Goal: Task Accomplishment & Management: Manage account settings

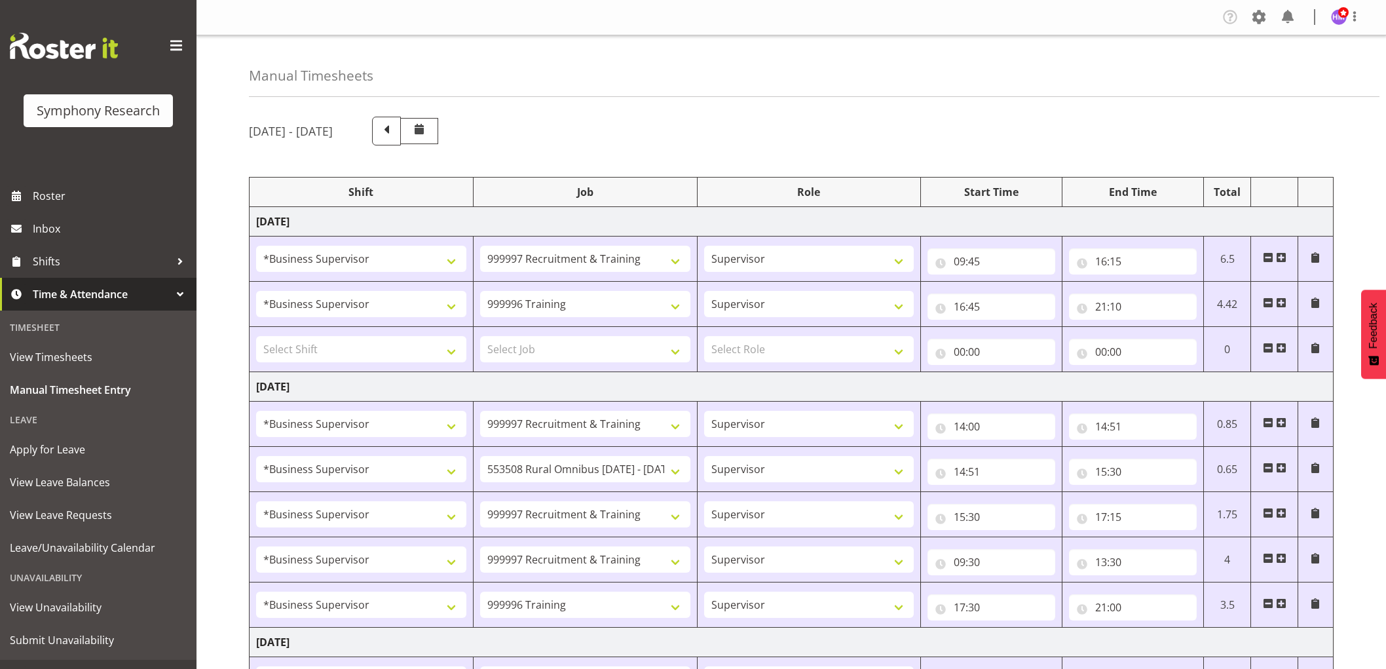
select select "1607"
select select "2379"
select select "1607"
select select "757"
select select "1607"
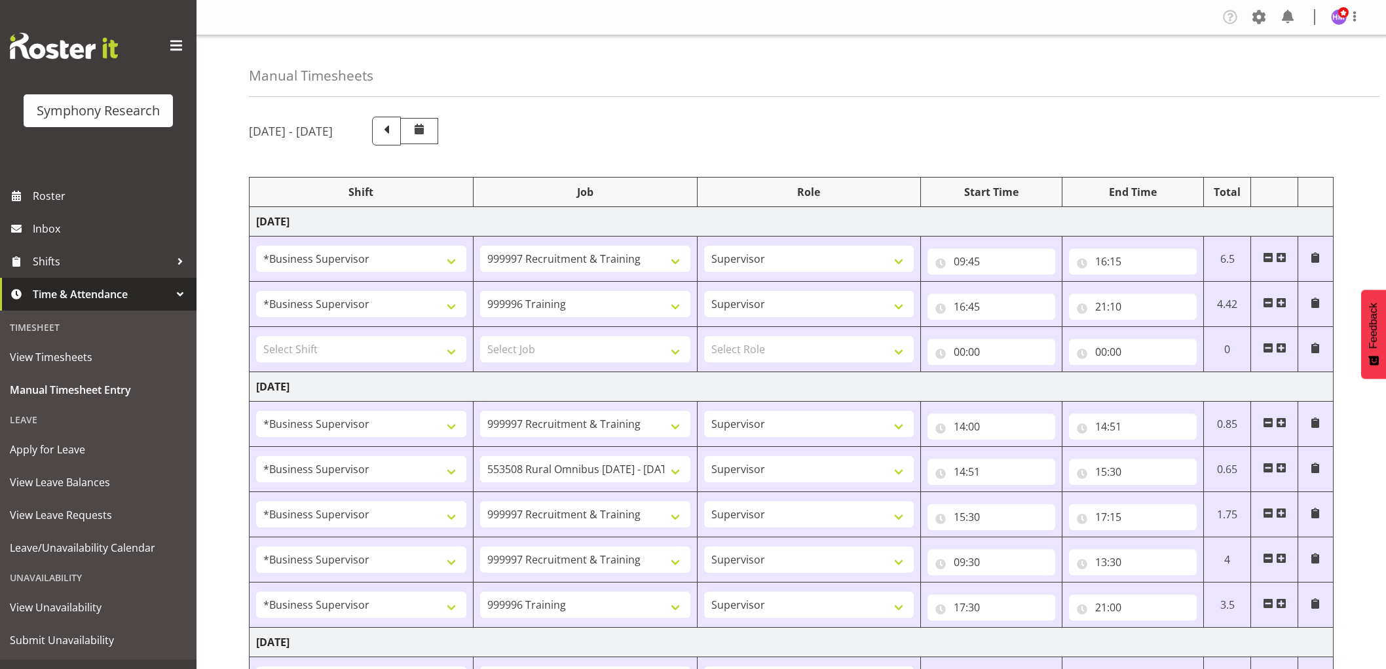
select select "2379"
select select "1607"
select select "10536"
select select "1607"
select select "2379"
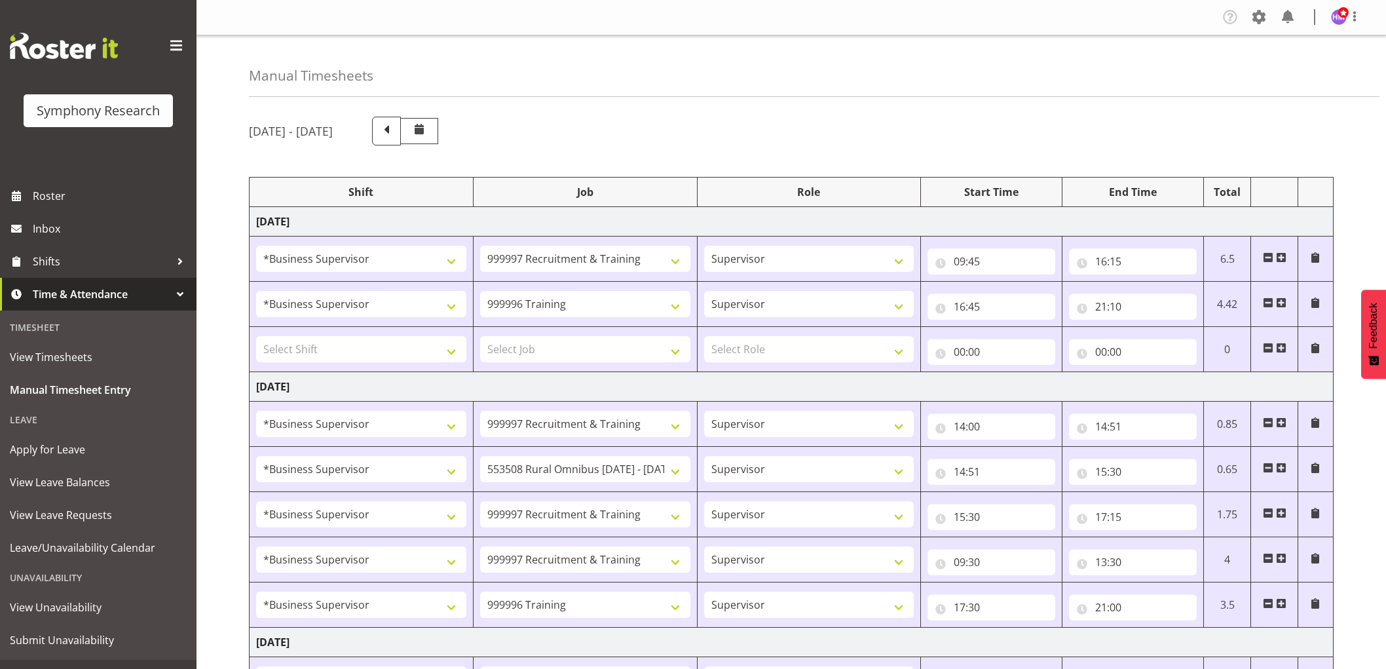
select select "1607"
select select "2379"
select select "1607"
select select "757"
select select "1607"
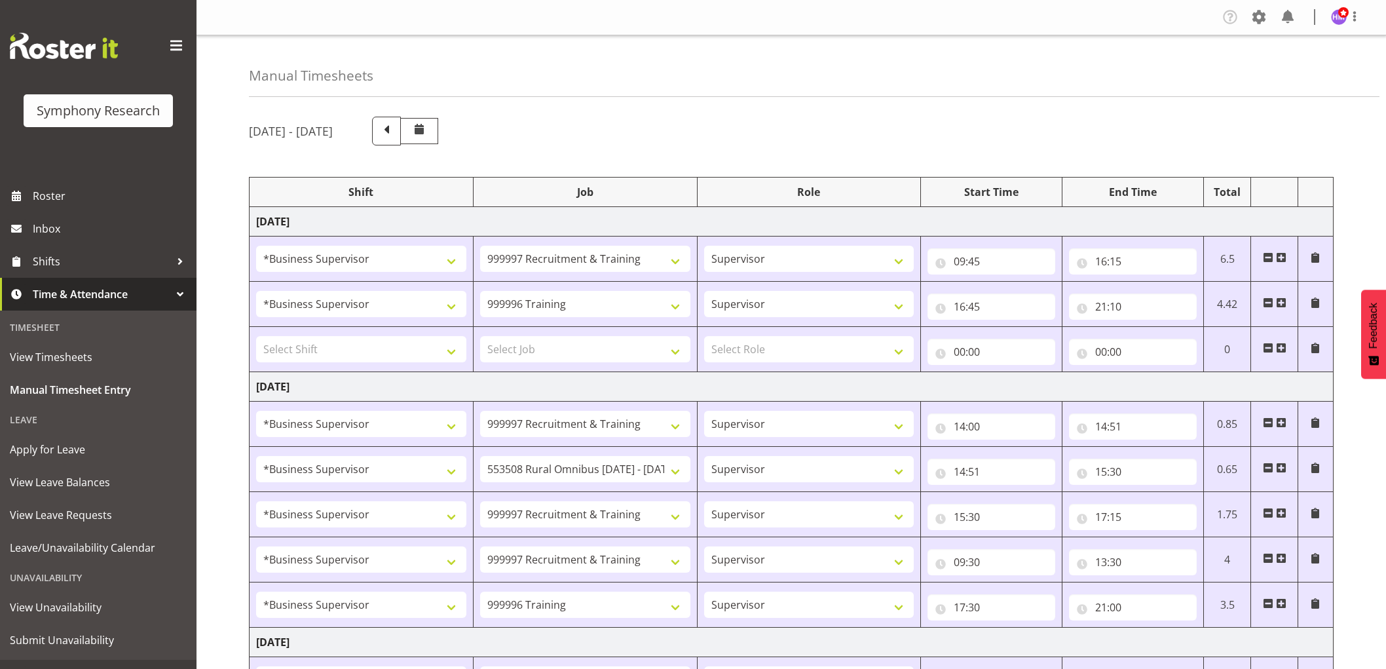
select select "2379"
select select "1607"
select select "10536"
select select "1607"
select select "2379"
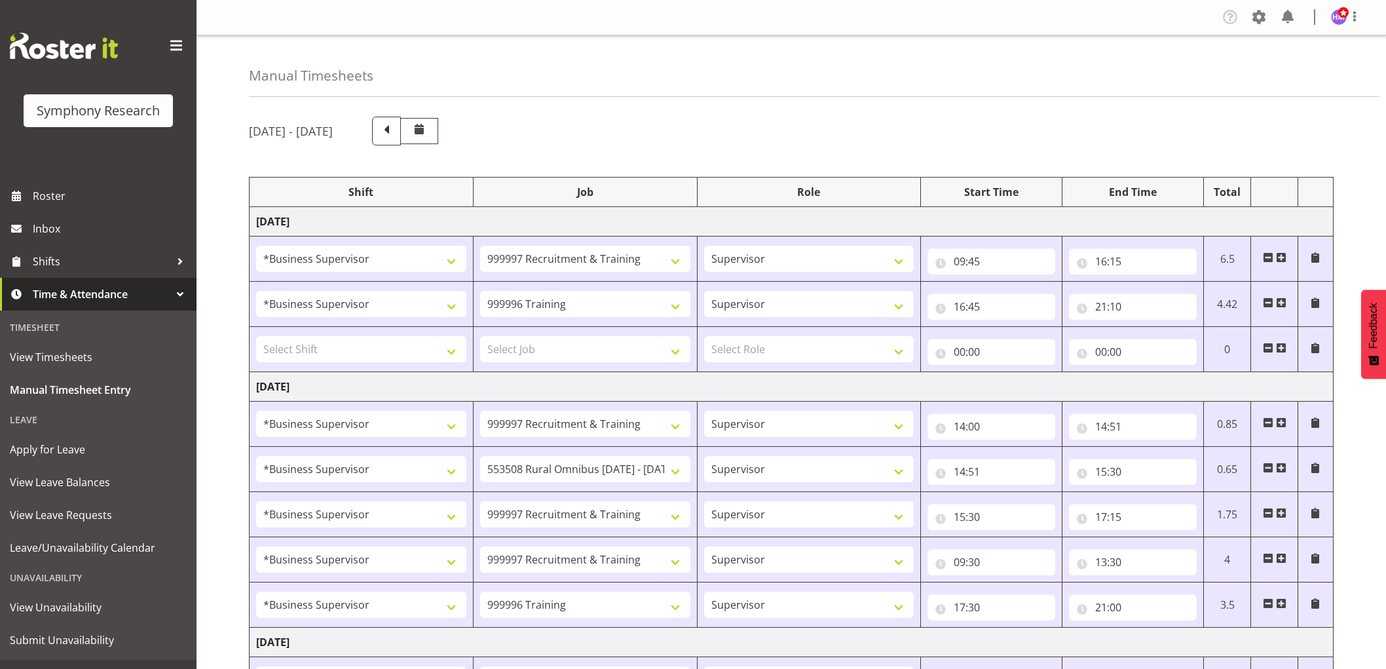
select select "12"
select select "25"
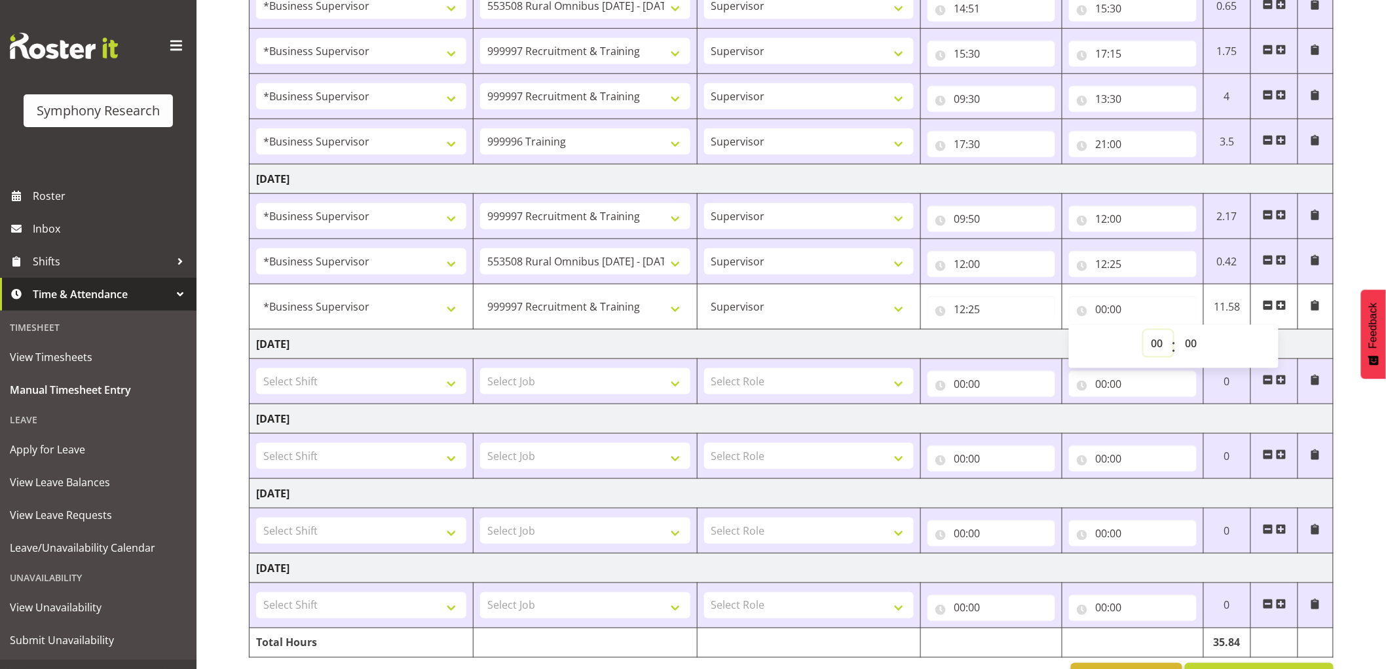
click at [1160, 344] on select "00 01 02 03 04 05 06 07 08 09 10 11 12 13 14 15 16 17 18 19 20 21 22 23" at bounding box center [1157, 343] width 29 height 26
select select "13"
click at [1143, 331] on select "00 01 02 03 04 05 06 07 08 09 10 11 12 13 14 15 16 17 18 19 20 21 22 23" at bounding box center [1157, 343] width 29 height 26
type input "13:00"
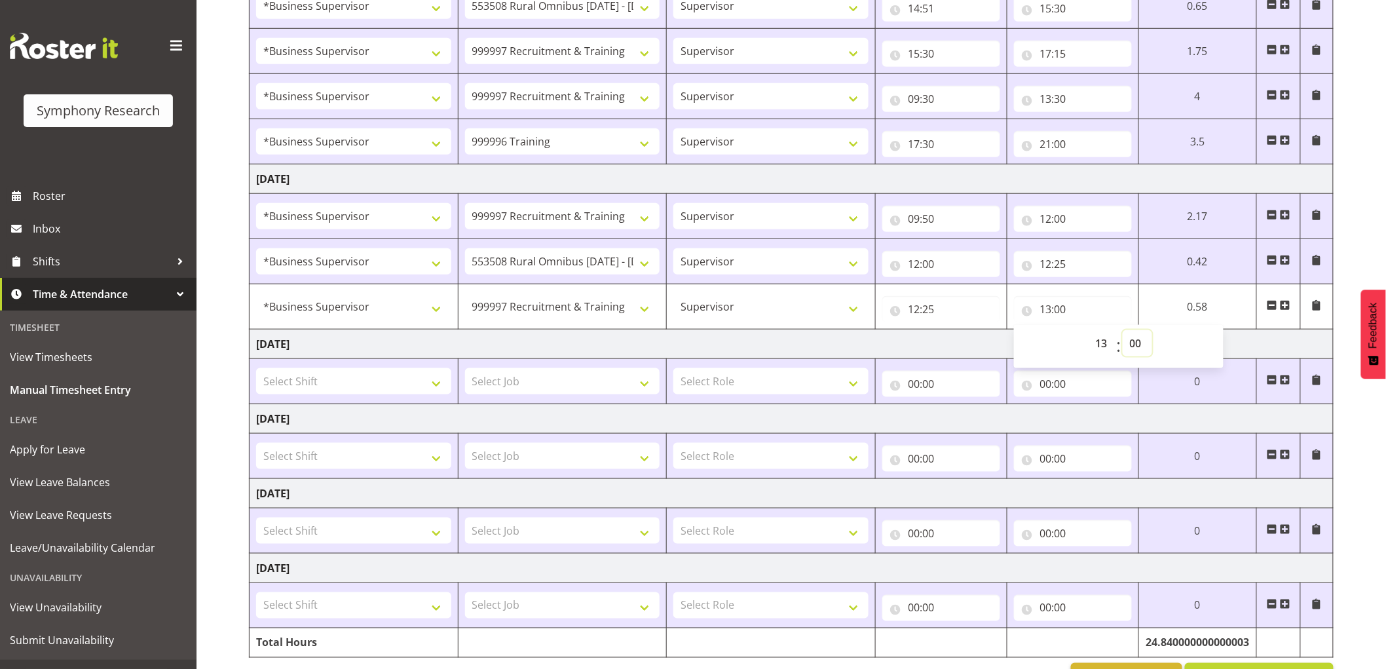
click at [1126, 345] on select "00 01 02 03 04 05 06 07 08 09 10 11 12 13 14 15 16 17 18 19 20 21 22 23 24 25 2…" at bounding box center [1136, 343] width 29 height 26
select select "40"
click at [1122, 331] on select "00 01 02 03 04 05 06 07 08 09 10 11 12 13 14 15 16 17 18 19 20 21 22 23 24 25 2…" at bounding box center [1136, 343] width 29 height 26
type input "13:40"
click at [1288, 306] on span at bounding box center [1284, 305] width 10 height 10
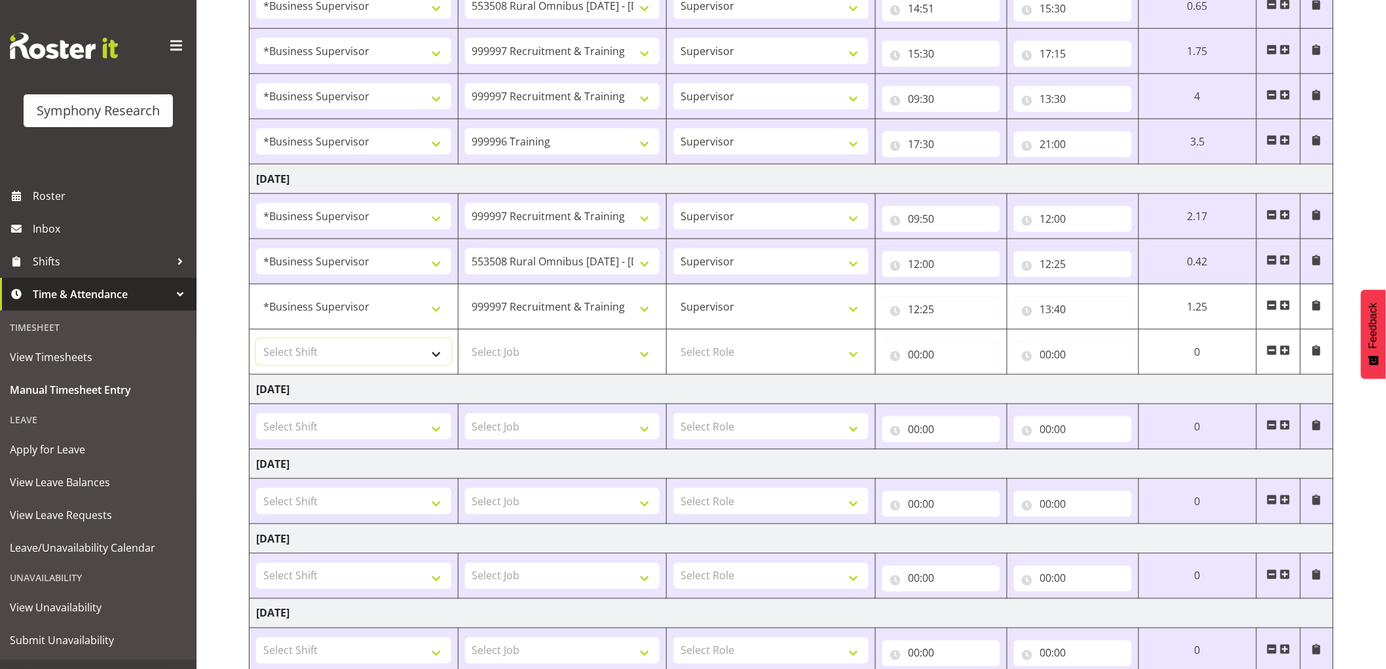
click at [338, 360] on select "Select Shift !!Project Briefing (Job to be assigned) !!Weekend Residential (Ros…" at bounding box center [353, 352] width 195 height 26
select select "1607"
click at [256, 339] on select "Select Shift !!Project Briefing (Job to be assigned) !!Weekend Residential (Ros…" at bounding box center [353, 352] width 195 height 26
click at [527, 345] on select "Select Job 550060 IF Admin 553492 World Poll Aus Wave 2 Main 2025 553493 World …" at bounding box center [562, 352] width 195 height 26
select select "2379"
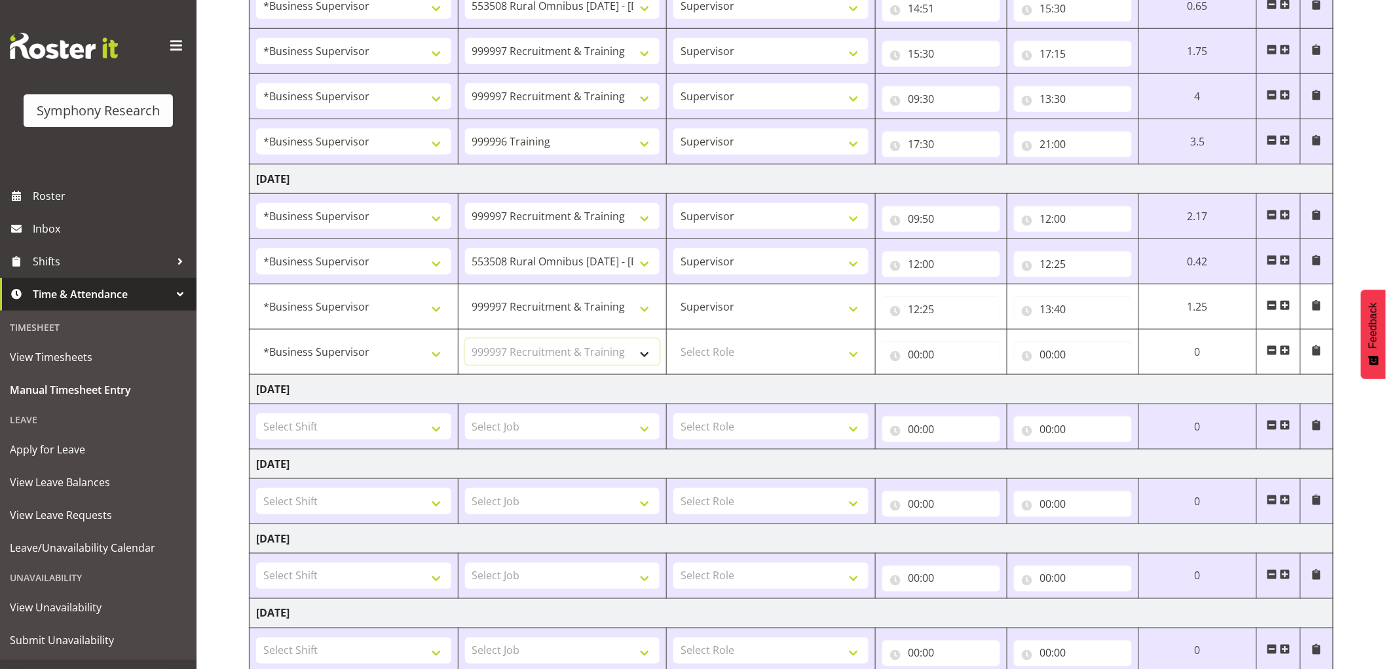
click at [465, 339] on select "Select Job 550060 IF Admin 553492 World Poll Aus Wave 2 Main 2025 553493 World …" at bounding box center [562, 352] width 195 height 26
drag, startPoint x: 746, startPoint y: 346, endPoint x: 758, endPoint y: 365, distance: 22.3
click at [746, 346] on select "Select Role Supervisor Interviewing Briefing" at bounding box center [770, 352] width 195 height 26
select select "45"
click at [673, 339] on select "Select Role Supervisor Interviewing Briefing" at bounding box center [770, 352] width 195 height 26
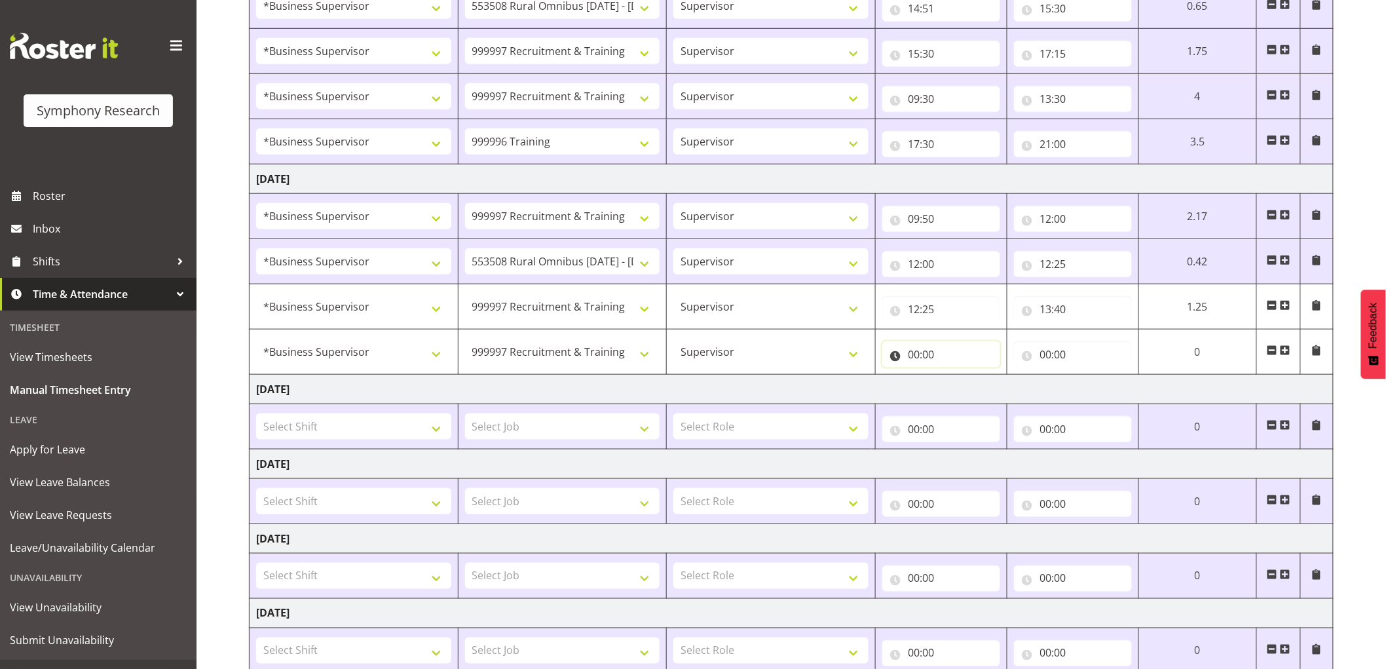
click at [908, 362] on input "00:00" at bounding box center [941, 354] width 118 height 26
click at [980, 394] on select "00 01 02 03 04 05 06 07 08 09 10 11 12 13 14 15 16 17 18 19 20 21 22 23" at bounding box center [971, 388] width 29 height 26
select select "14"
click at [957, 376] on select "00 01 02 03 04 05 06 07 08 09 10 11 12 13 14 15 16 17 18 19 20 21 22 23" at bounding box center [971, 388] width 29 height 26
type input "14:00"
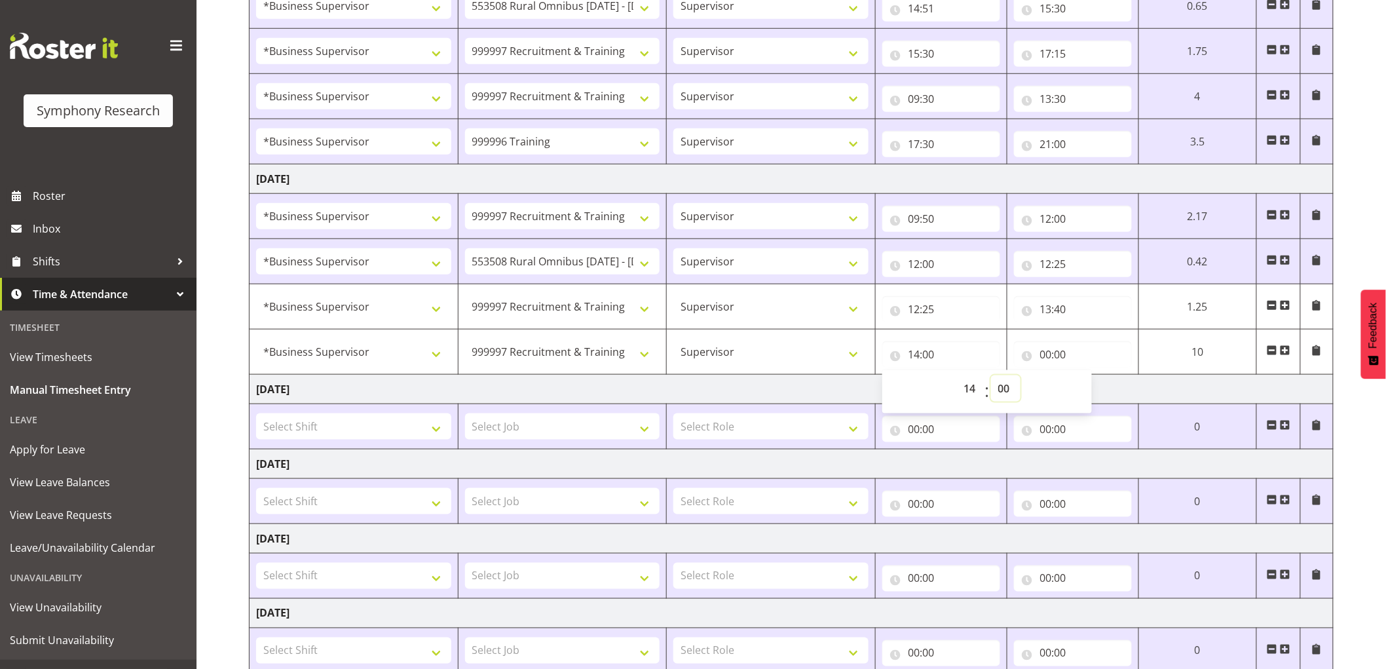
click at [998, 392] on select "00 01 02 03 04 05 06 07 08 09 10 11 12 13 14 15 16 17 18 19 20 21 22 23 24 25 2…" at bounding box center [1005, 388] width 29 height 26
select select "20"
click at [993, 376] on select "00 01 02 03 04 05 06 07 08 09 10 11 12 13 14 15 16 17 18 19 20 21 22 23 24 25 2…" at bounding box center [1005, 388] width 29 height 26
type input "14:20"
click at [1051, 360] on input "00:00" at bounding box center [1077, 354] width 119 height 26
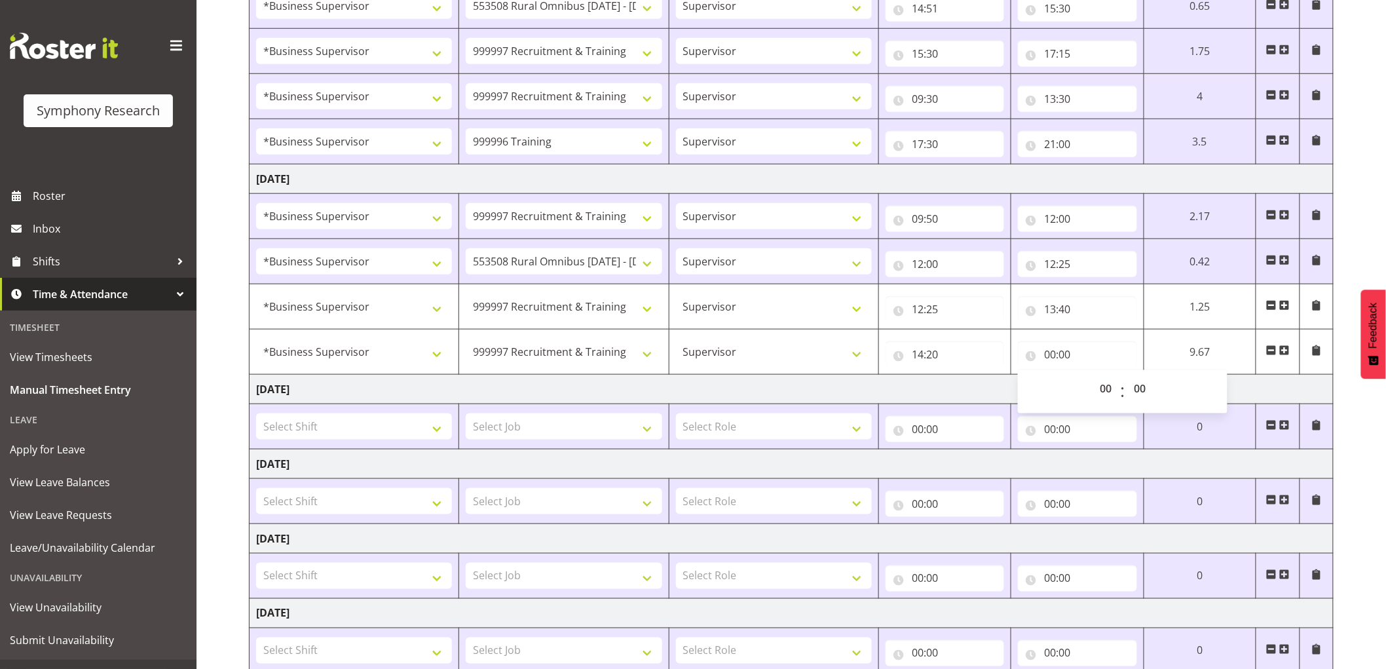
click at [1120, 394] on span ":" at bounding box center [1122, 391] width 5 height 33
click at [1112, 397] on select "00 01 02 03 04 05 06 07 08 09 10 11 12 13 14 15 16 17 18 19 20 21 22 23" at bounding box center [1106, 388] width 29 height 26
select select "14"
click at [1092, 376] on select "00 01 02 03 04 05 06 07 08 09 10 11 12 13 14 15 16 17 18 19 20 21 22 23" at bounding box center [1106, 388] width 29 height 26
type input "14:00"
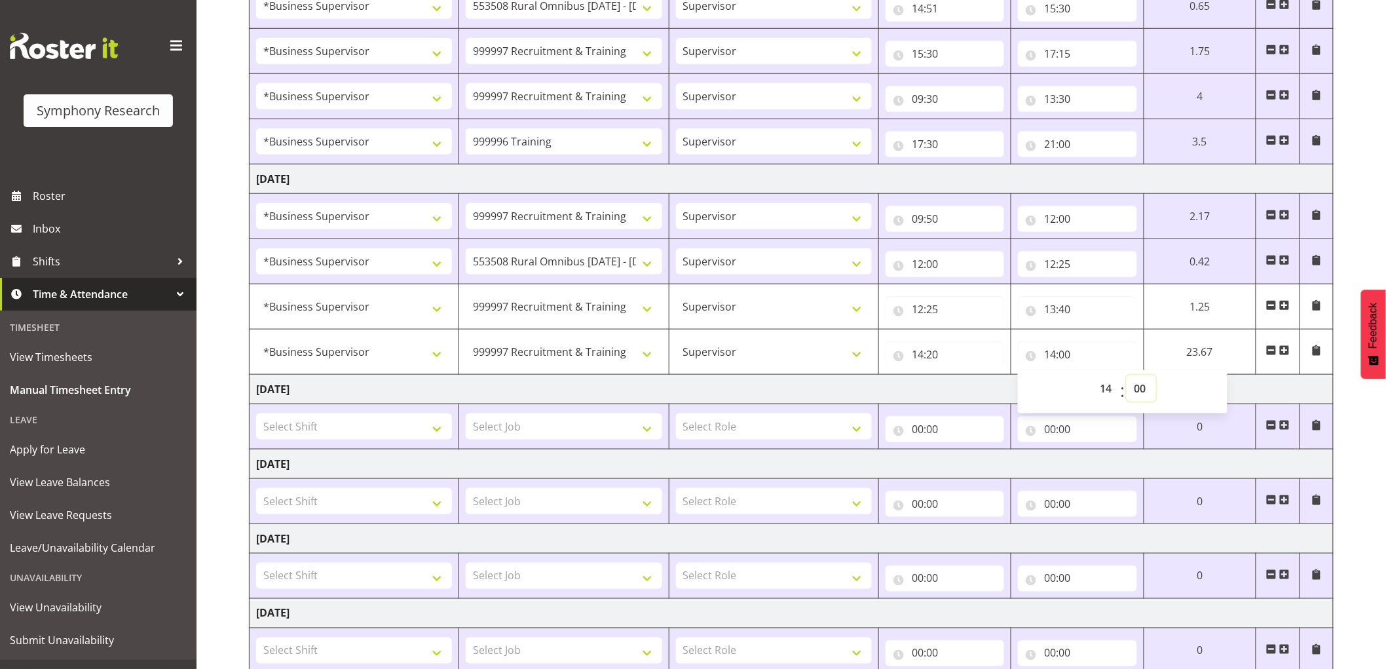
click at [1154, 383] on select "00 01 02 03 04 05 06 07 08 09 10 11 12 13 14 15 16 17 18 19 20 21 22 23 24 25 2…" at bounding box center [1140, 388] width 29 height 26
select select "45"
click at [1126, 376] on select "00 01 02 03 04 05 06 07 08 09 10 11 12 13 14 15 16 17 18 19 20 21 22 23 24 25 2…" at bounding box center [1140, 388] width 29 height 26
type input "14:45"
click at [832, 390] on td "[DATE]" at bounding box center [791, 389] width 1084 height 29
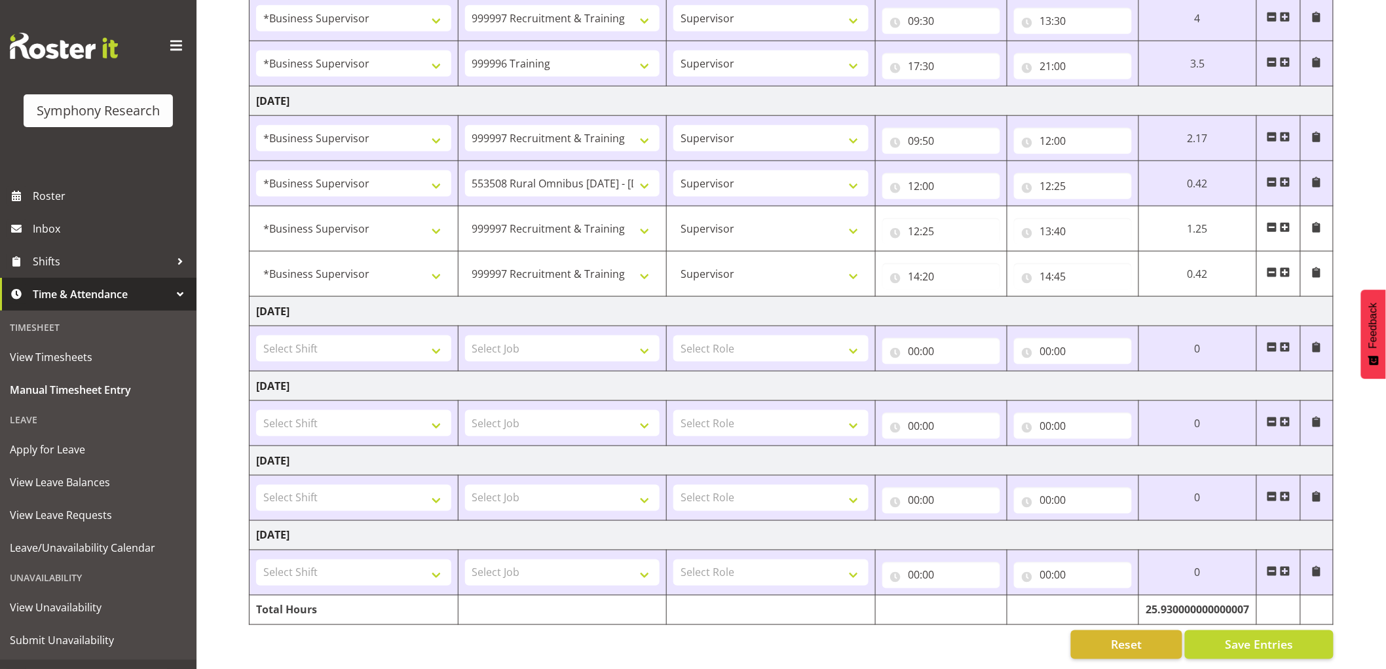
scroll to position [553, 0]
click at [1239, 636] on span "Save Entries" at bounding box center [1258, 644] width 68 height 17
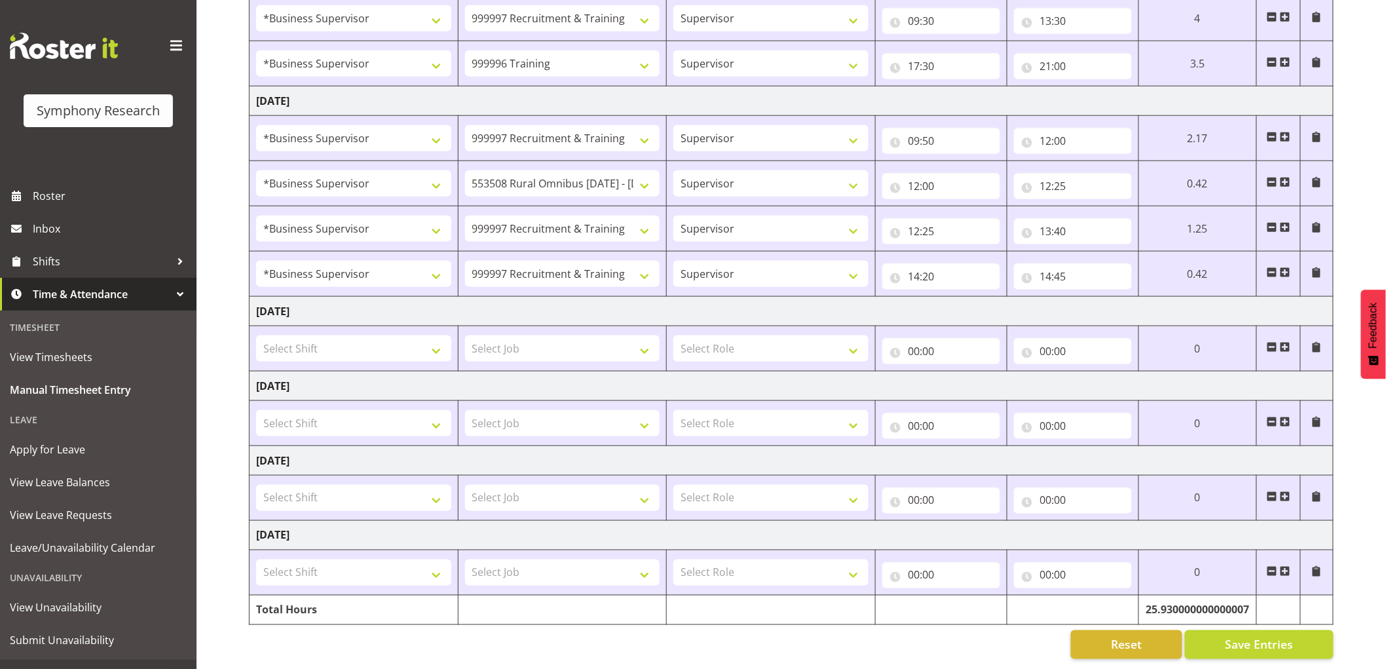
click at [1288, 267] on span at bounding box center [1284, 272] width 10 height 10
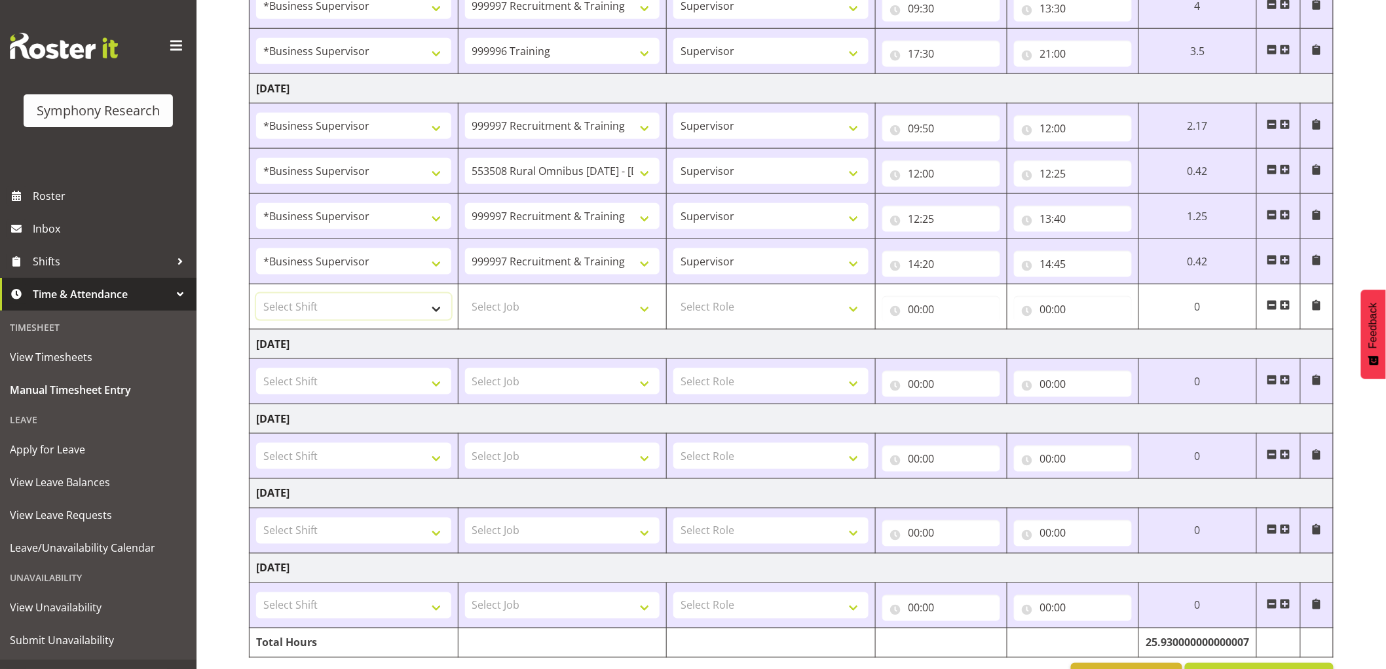
click at [374, 310] on select "Select Shift !!Project Briefing (Job to be assigned) !!Weekend Residential (Ros…" at bounding box center [353, 306] width 195 height 26
select select "1607"
click at [256, 294] on select "Select Shift !!Project Briefing (Job to be assigned) !!Weekend Residential (Ros…" at bounding box center [353, 306] width 195 height 26
click at [512, 308] on select "Select Job 550060 IF Admin 553492 World Poll Aus Wave 2 Main 2025 553493 World …" at bounding box center [562, 306] width 195 height 26
select select "10536"
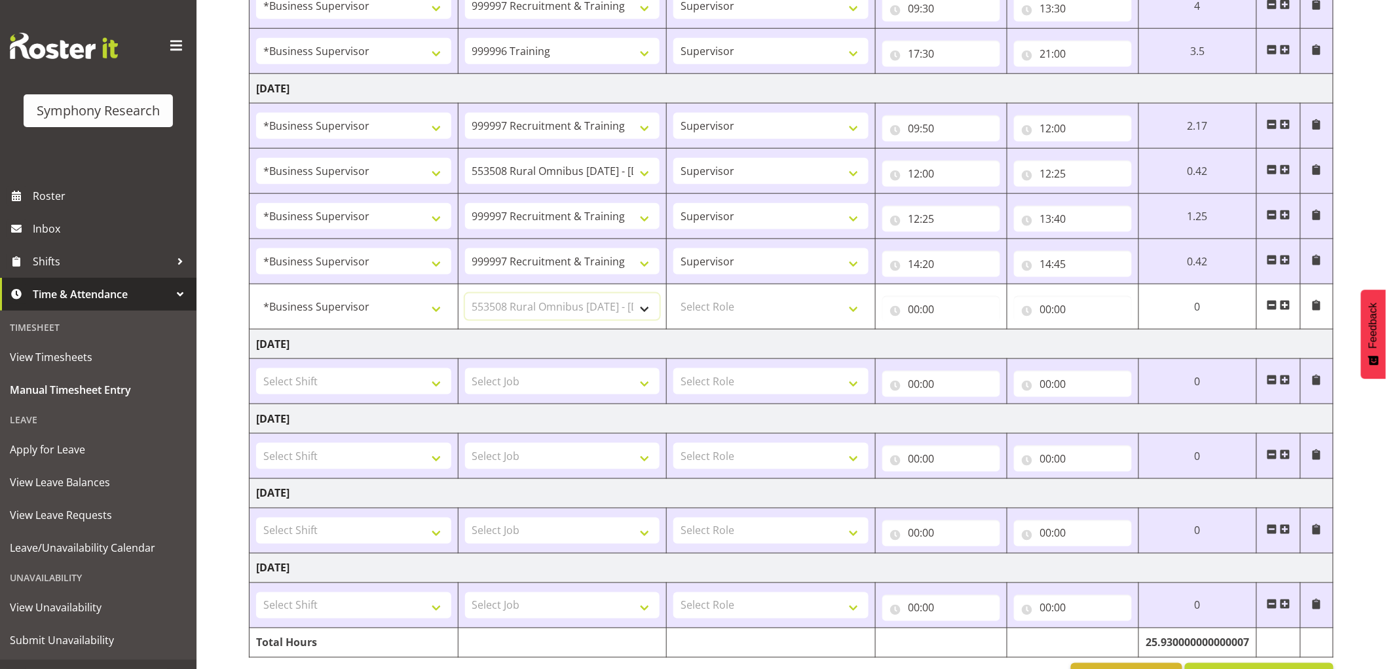
click at [465, 294] on select "Select Job 550060 IF Admin 553492 World Poll Aus Wave 2 Main 2025 553493 World …" at bounding box center [562, 306] width 195 height 26
drag, startPoint x: 756, startPoint y: 297, endPoint x: 756, endPoint y: 304, distance: 7.2
click at [756, 297] on select "Select Role Supervisor Interviewing Briefing" at bounding box center [770, 306] width 195 height 26
select select "45"
click at [673, 294] on select "Select Role Supervisor Interviewing Briefing" at bounding box center [770, 306] width 195 height 26
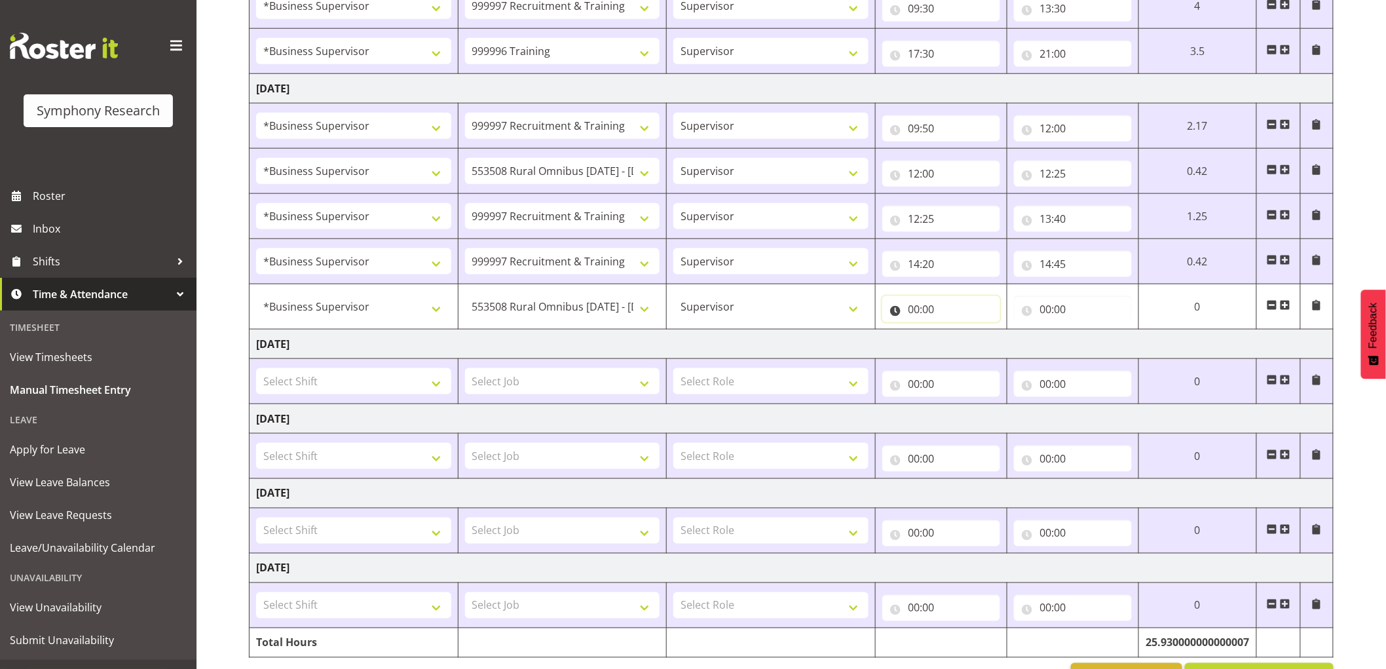
click at [899, 306] on input "00:00" at bounding box center [941, 309] width 118 height 26
click at [968, 350] on select "00 01 02 03 04 05 06 07 08 09 10 11 12 13 14 15 16 17 18 19 20 21 22 23" at bounding box center [971, 343] width 29 height 26
select select "14"
click at [959, 331] on select "00 01 02 03 04 05 06 07 08 09 10 11 12 13 14 15 16 17 18 19 20 21 22 23" at bounding box center [971, 343] width 29 height 26
type input "14:00"
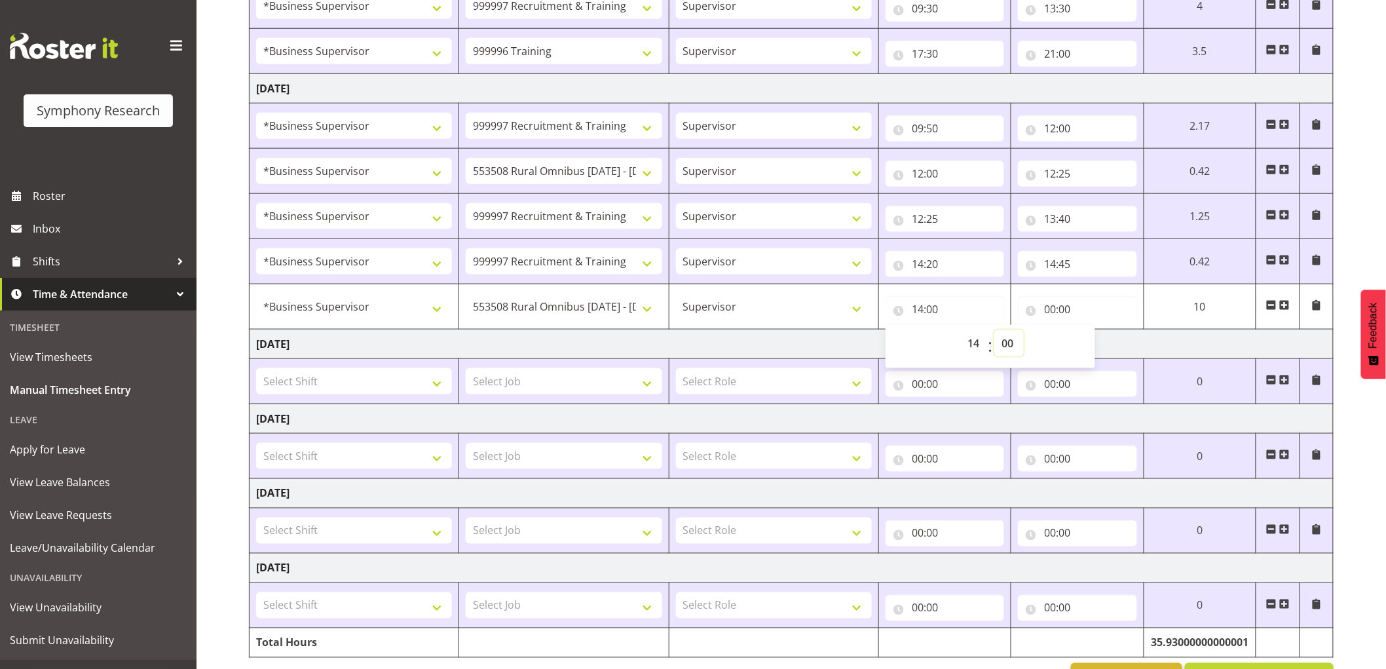
drag, startPoint x: 1002, startPoint y: 348, endPoint x: 982, endPoint y: 361, distance: 23.6
click at [999, 350] on select "00 01 02 03 04 05 06 07 08 09 10 11 12 13 14 15 16 17 18 19 20 21 22 23 24 25 2…" at bounding box center [1008, 343] width 29 height 26
select select "45"
click at [994, 331] on select "00 01 02 03 04 05 06 07 08 09 10 11 12 13 14 15 16 17 18 19 20 21 22 23 24 25 2…" at bounding box center [1008, 343] width 29 height 26
type input "14:45"
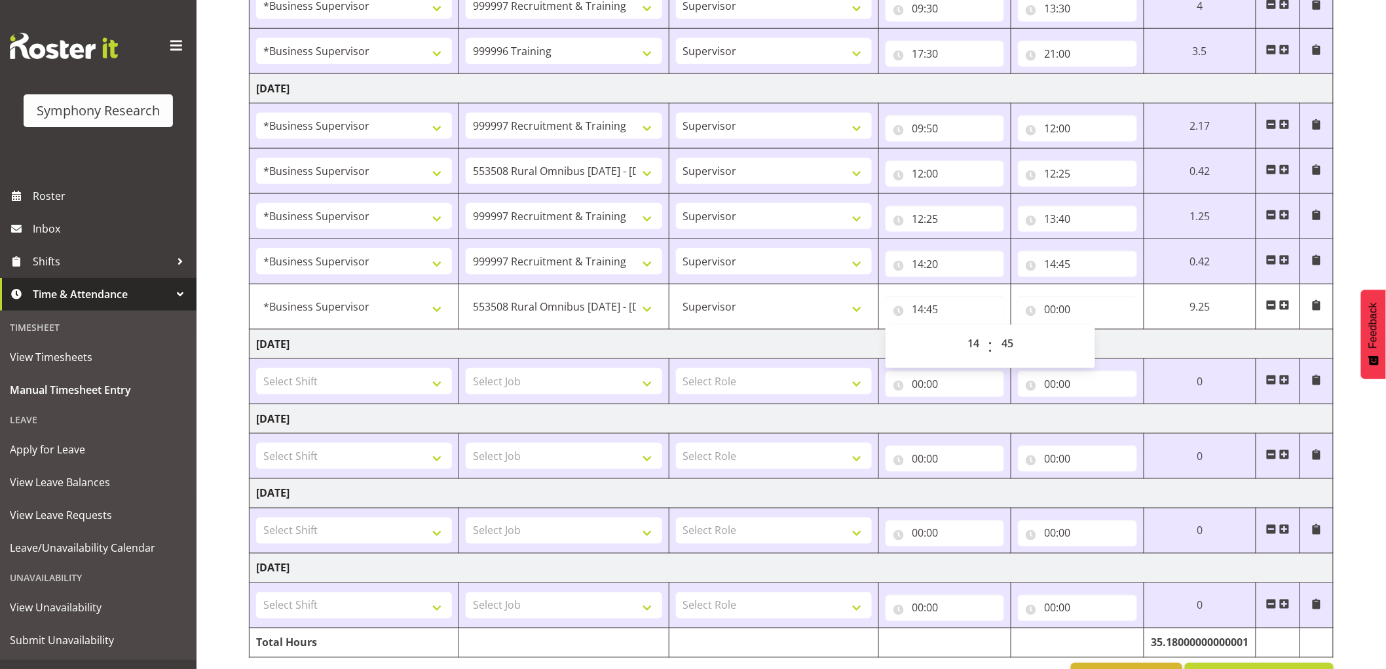
drag, startPoint x: 822, startPoint y: 339, endPoint x: 858, endPoint y: 339, distance: 36.0
click at [836, 335] on td "[DATE]" at bounding box center [791, 343] width 1084 height 29
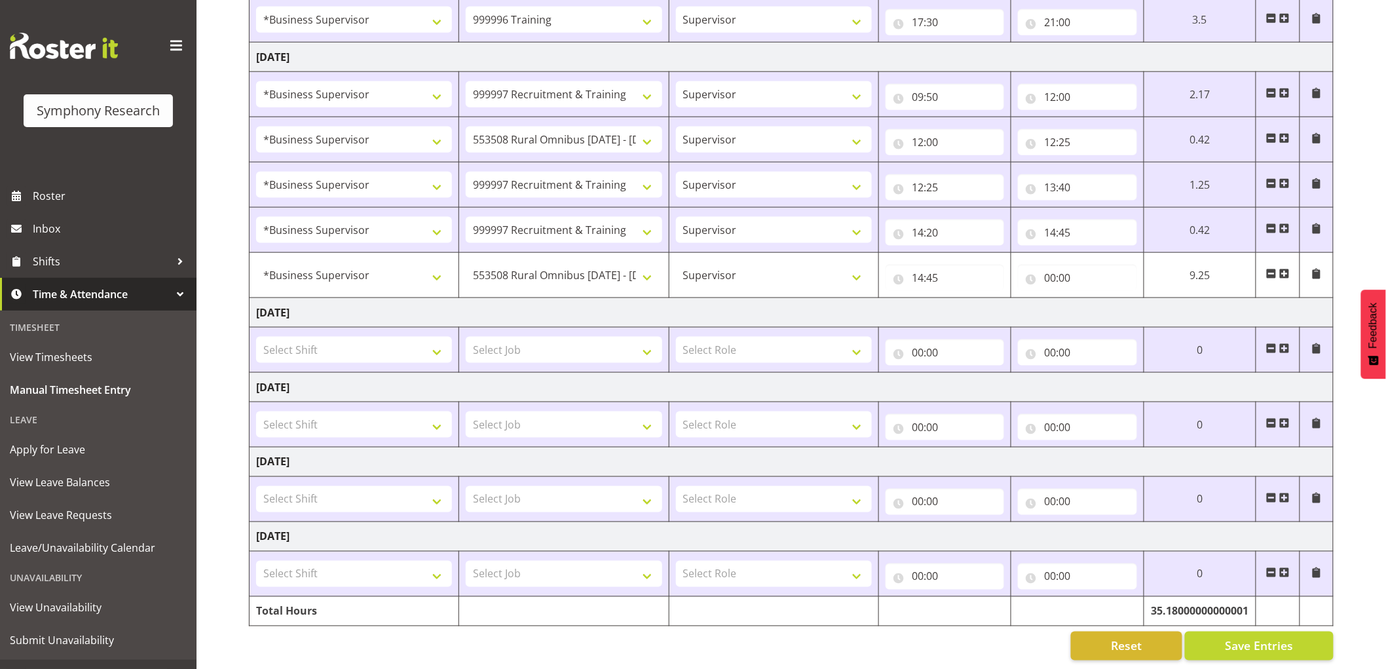
scroll to position [598, 0]
click at [1259, 640] on span "Save Entries" at bounding box center [1258, 644] width 68 height 17
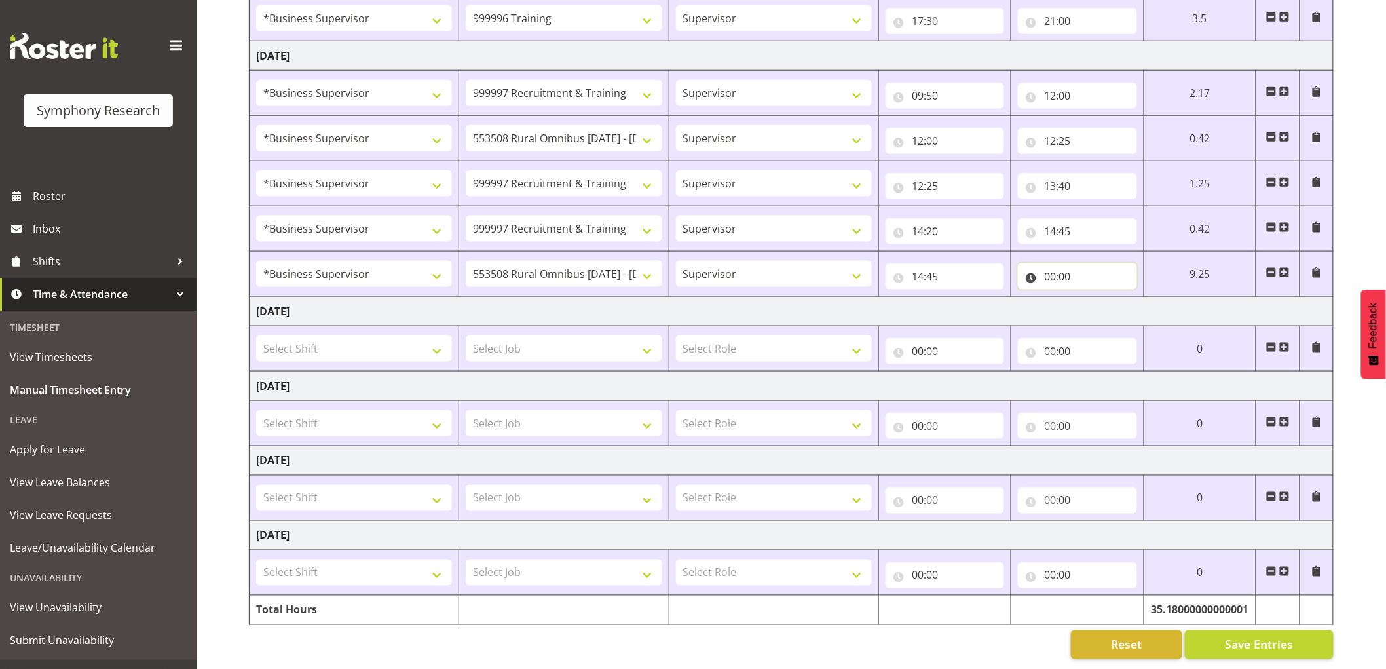
click at [1042, 268] on input "00:00" at bounding box center [1077, 276] width 119 height 26
drag, startPoint x: 1109, startPoint y: 299, endPoint x: 1114, endPoint y: 293, distance: 7.4
click at [1109, 299] on select "00 01 02 03 04 05 06 07 08 09 10 11 12 13 14 15 16 17 18 19 20 21 22 23" at bounding box center [1106, 310] width 29 height 26
select select "15"
click at [1092, 297] on select "00 01 02 03 04 05 06 07 08 09 10 11 12 13 14 15 16 17 18 19 20 21 22 23" at bounding box center [1106, 310] width 29 height 26
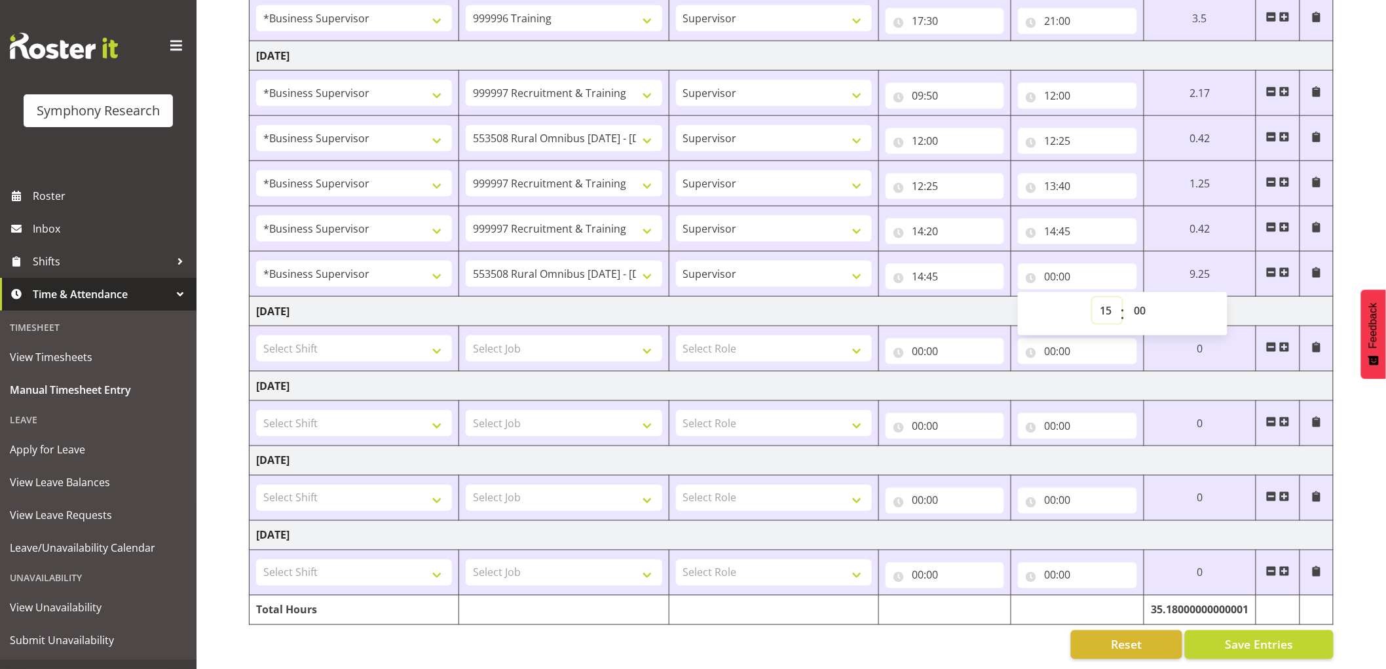
type input "15:00"
click at [1137, 297] on select "00 01 02 03 04 05 06 07 08 09 10 11 12 13 14 15 16 17 18 19 20 21 22 23 24 25 2…" at bounding box center [1140, 310] width 29 height 26
select select "15"
click at [1126, 297] on select "00 01 02 03 04 05 06 07 08 09 10 11 12 13 14 15 16 17 18 19 20 21 22 23 24 25 2…" at bounding box center [1140, 310] width 29 height 26
type input "15:15"
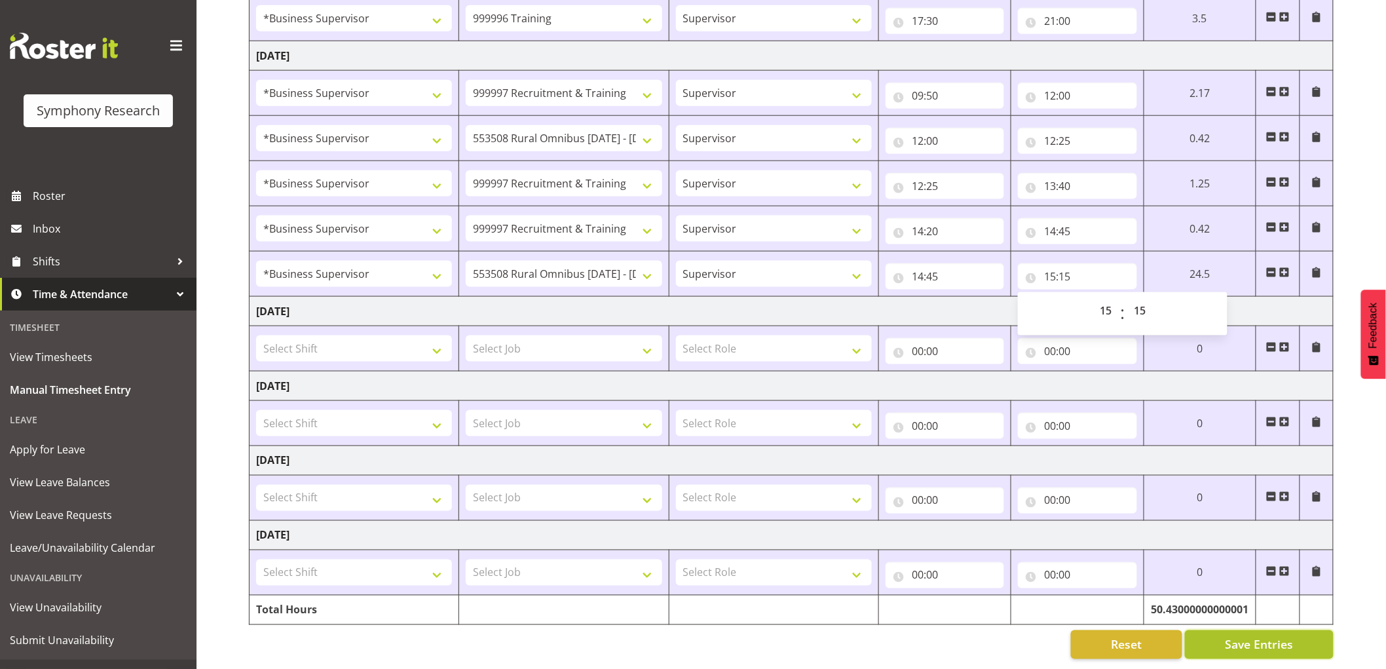
click at [1245, 630] on button "Save Entries" at bounding box center [1259, 644] width 149 height 29
click at [1241, 636] on span "Save Entries" at bounding box center [1258, 644] width 68 height 17
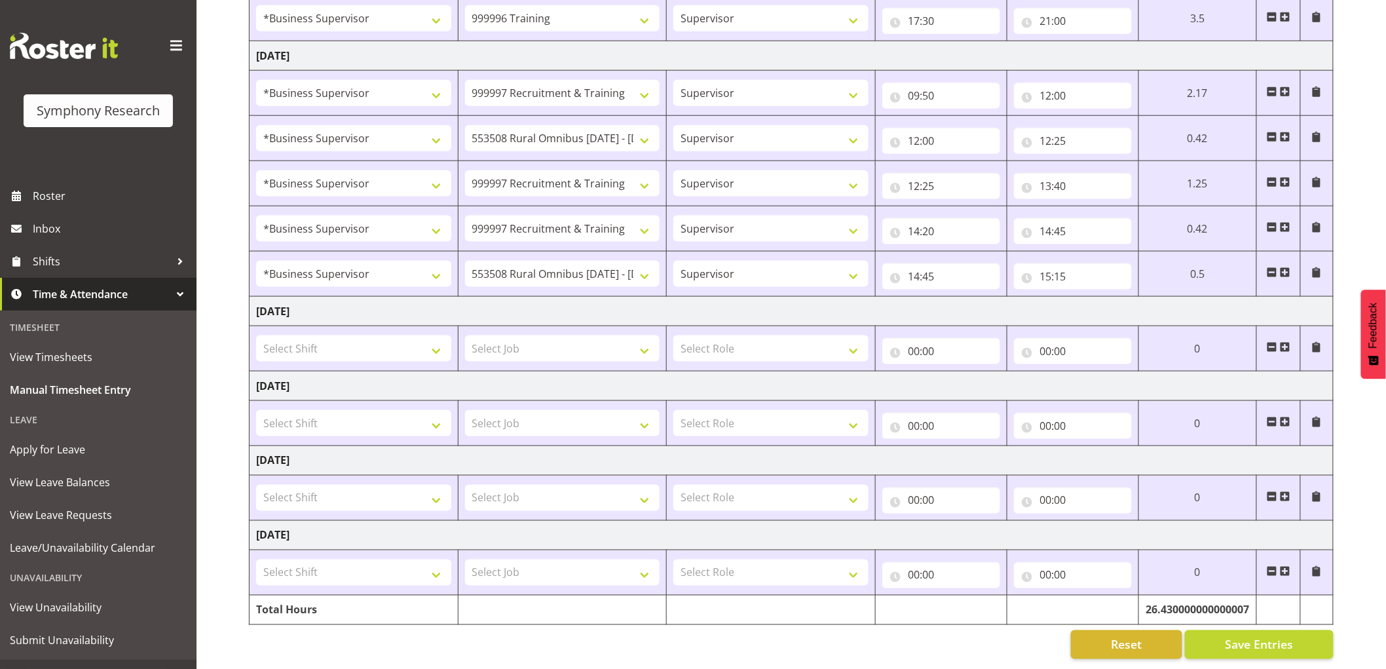
drag, startPoint x: 1286, startPoint y: 263, endPoint x: 1234, endPoint y: 271, distance: 53.0
click at [1286, 267] on span at bounding box center [1284, 272] width 10 height 10
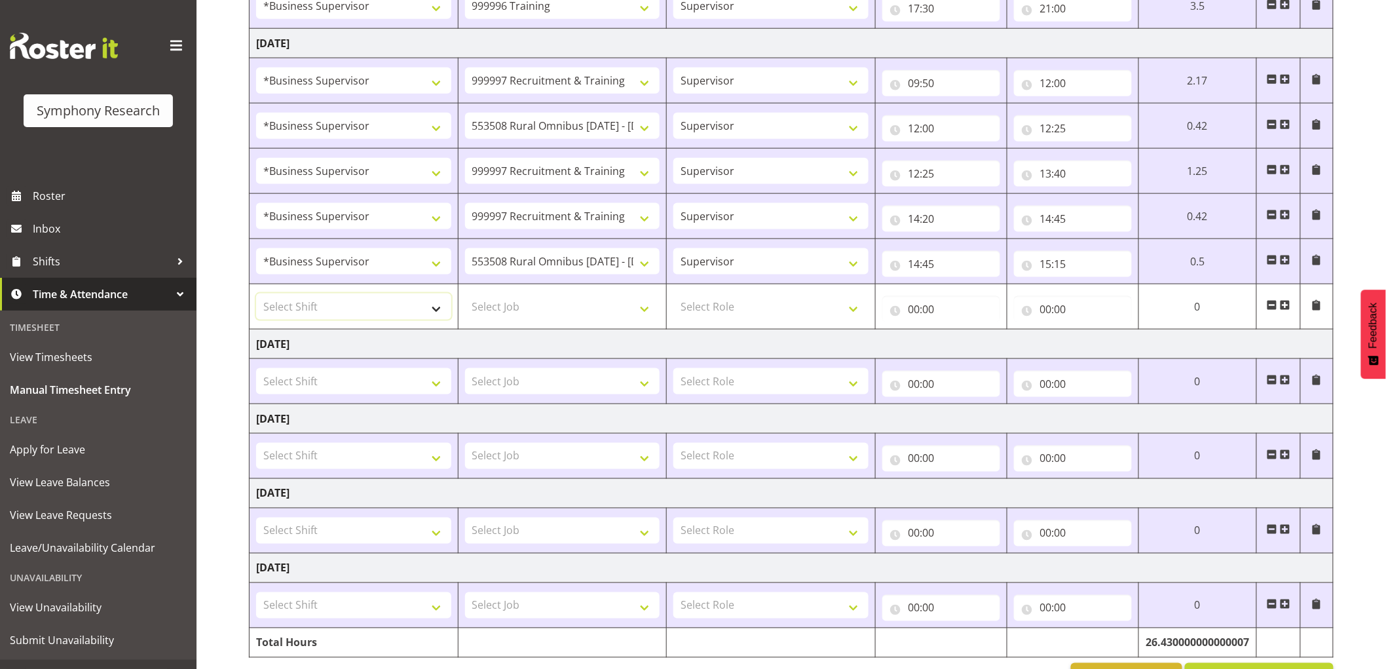
drag, startPoint x: 313, startPoint y: 316, endPoint x: 306, endPoint y: 310, distance: 9.3
click at [313, 316] on select "Select Shift !!Project Briefing (Job to be assigned) !!Weekend Residential (Ros…" at bounding box center [353, 306] width 195 height 26
click at [1067, 265] on input "15:15" at bounding box center [1073, 264] width 118 height 26
click at [1137, 299] on select "00 01 02 03 04 05 06 07 08 09 10 11 12 13 14 15 16 17 18 19 20 21 22 23 24 25 2…" at bounding box center [1136, 298] width 29 height 26
select select "25"
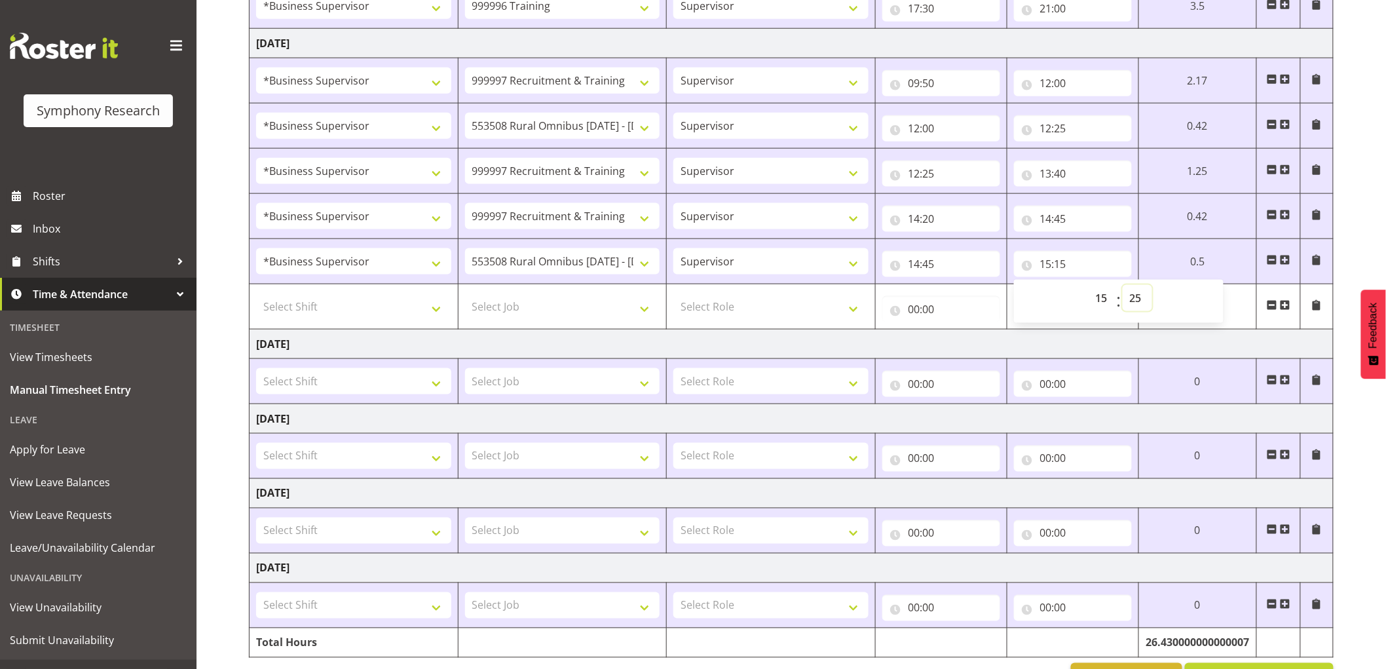
click at [1126, 285] on select "00 01 02 03 04 05 06 07 08 09 10 11 12 13 14 15 16 17 18 19 20 21 22 23 24 25 2…" at bounding box center [1136, 298] width 29 height 26
type input "15:25"
click at [1344, 370] on div "[DATE] - [DATE] Shift Job Role Start Time End Time Total [DATE] !!Project Brief…" at bounding box center [817, 104] width 1137 height 1193
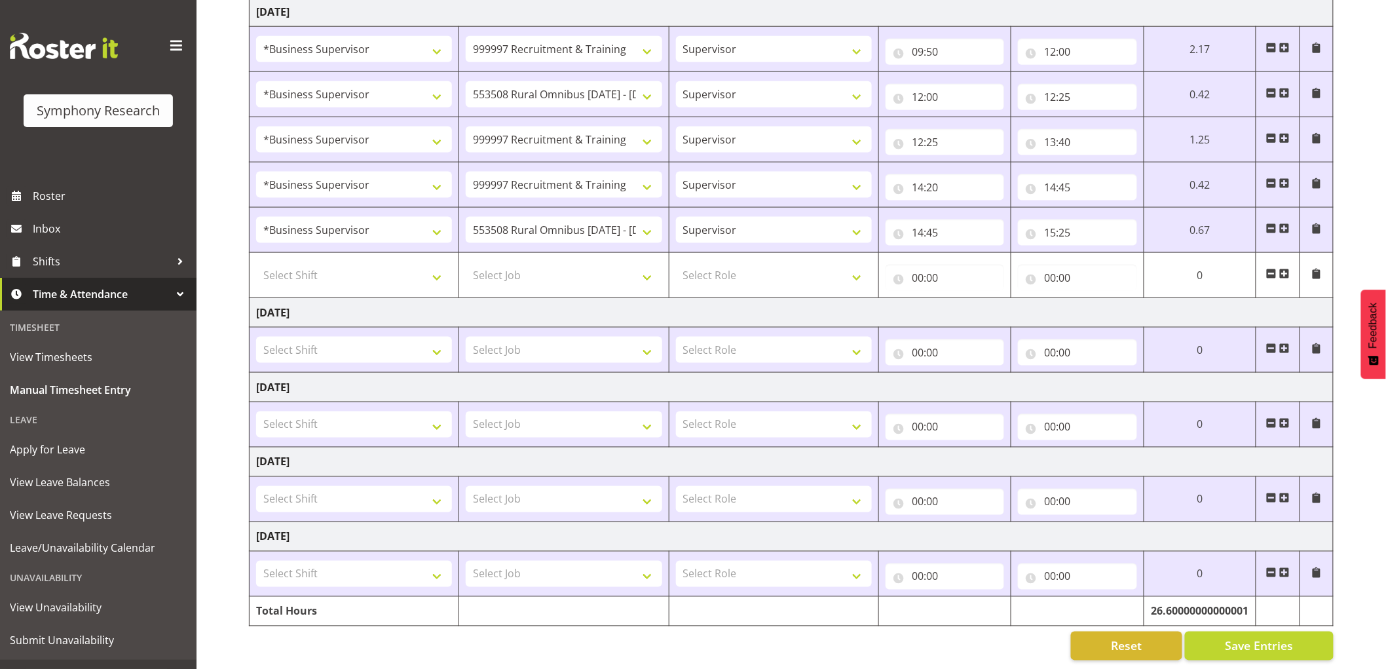
scroll to position [644, 0]
click at [407, 261] on select "Select Shift !!Project Briefing (Job to be assigned) !!Weekend Residential (Ros…" at bounding box center [354, 274] width 196 height 26
select select "1607"
click at [256, 261] on select "Select Shift !!Project Briefing (Job to be assigned) !!Weekend Residential (Ros…" at bounding box center [354, 274] width 196 height 26
click at [593, 266] on select "Select Job 550060 IF Admin 553492 World Poll Aus Wave 2 Main 2025 553493 World …" at bounding box center [564, 274] width 196 height 26
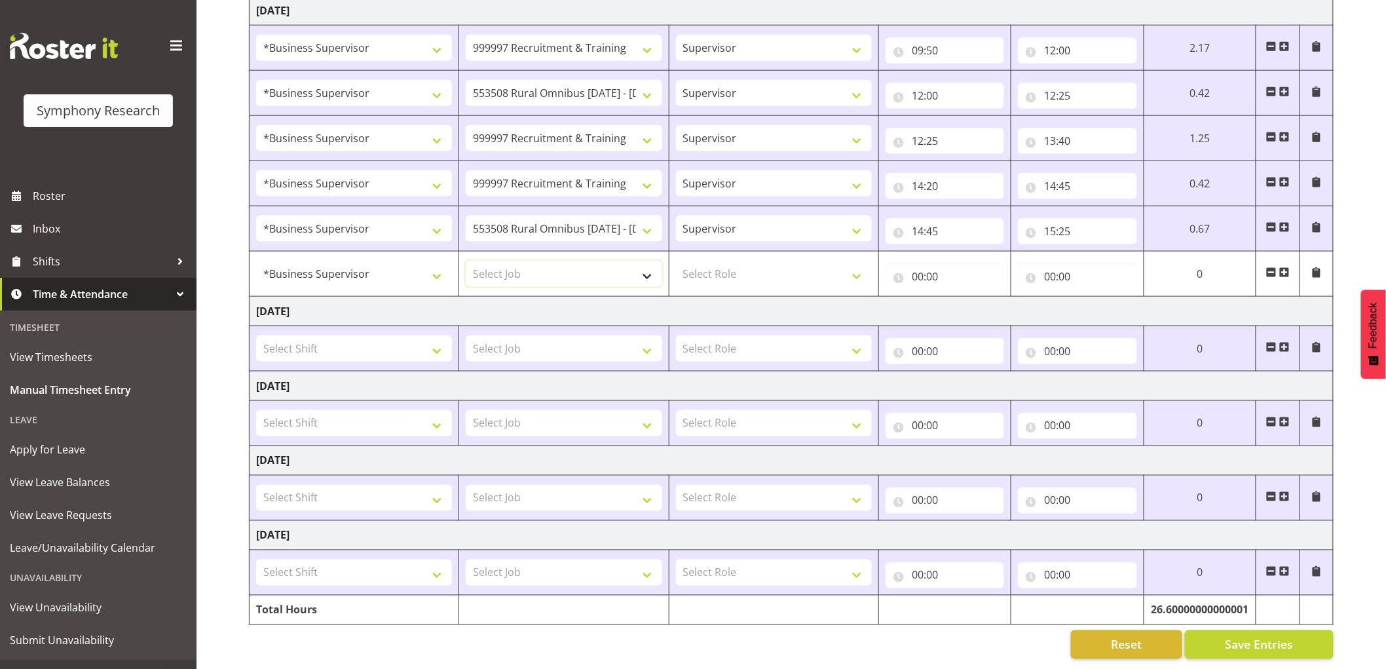
select select "10242"
click at [466, 261] on select "Select Job 550060 IF Admin 553492 World Poll Aus Wave 2 Main 2025 553493 World …" at bounding box center [564, 274] width 196 height 26
drag, startPoint x: 723, startPoint y: 247, endPoint x: 723, endPoint y: 269, distance: 22.3
click at [723, 251] on td "Select Role Supervisor Interviewing Briefing" at bounding box center [774, 273] width 210 height 45
drag, startPoint x: 729, startPoint y: 265, endPoint x: 729, endPoint y: 272, distance: 7.2
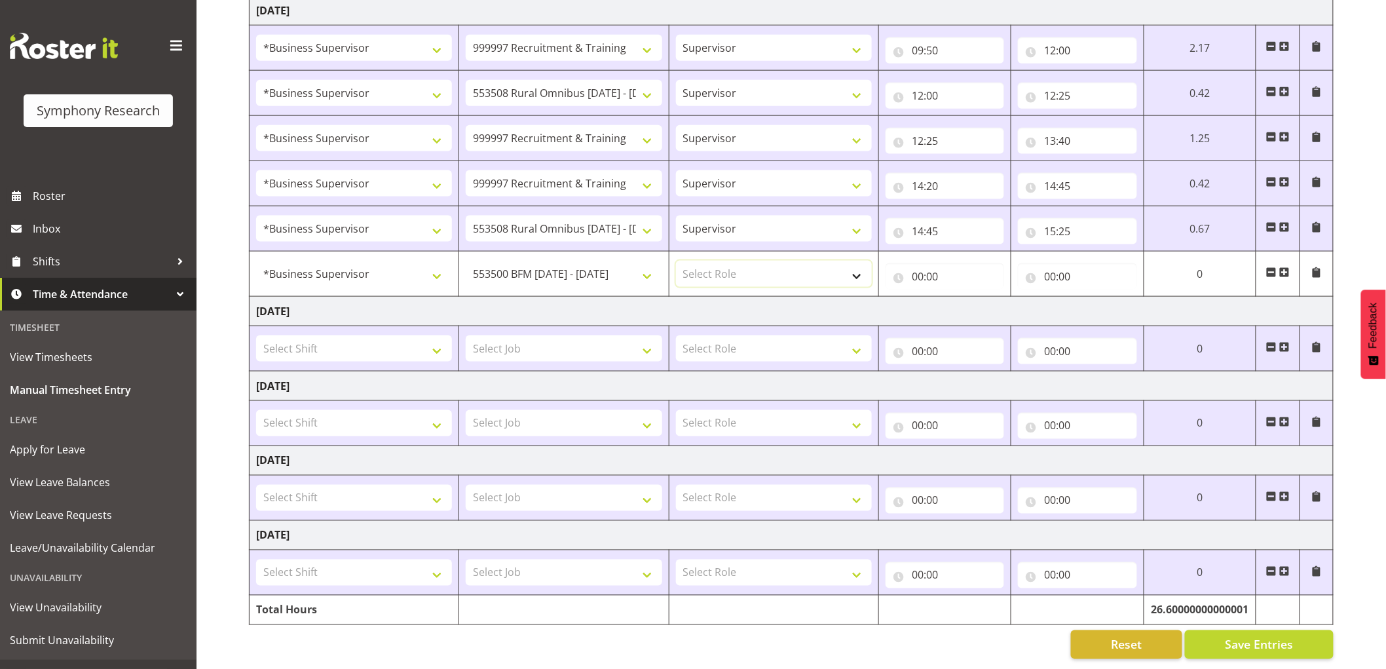
click at [729, 271] on select "Select Role Supervisor Interviewing Briefing" at bounding box center [774, 274] width 196 height 26
select select "45"
click at [676, 261] on select "Select Role Supervisor Interviewing Briefing" at bounding box center [774, 274] width 196 height 26
click at [919, 263] on input "00:00" at bounding box center [944, 276] width 119 height 26
click at [974, 299] on select "00 01 02 03 04 05 06 07 08 09 10 11 12 13 14 15 16 17 18 19 20 21 22 23" at bounding box center [974, 310] width 29 height 26
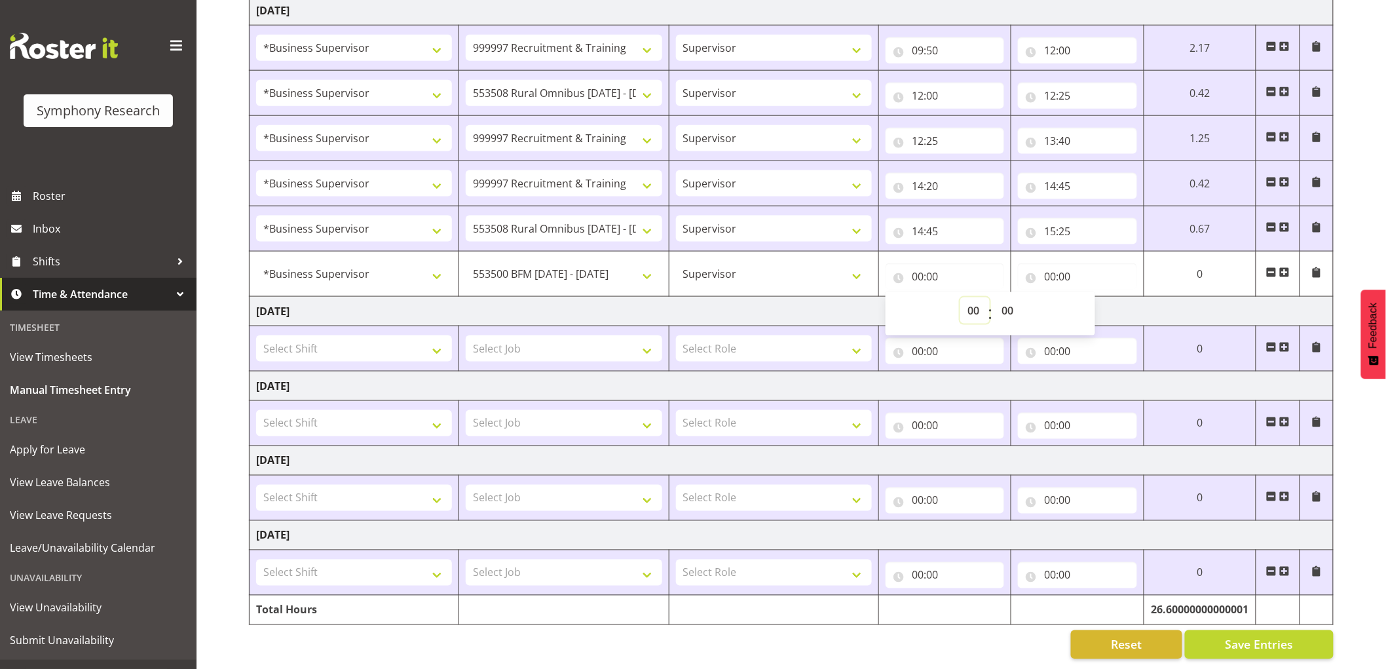
select select "15"
click at [960, 297] on select "00 01 02 03 04 05 06 07 08 09 10 11 12 13 14 15 16 17 18 19 20 21 22 23" at bounding box center [974, 310] width 29 height 26
type input "15:00"
drag, startPoint x: 997, startPoint y: 293, endPoint x: 1002, endPoint y: 312, distance: 19.9
click at [997, 297] on select "00 01 02 03 04 05 06 07 08 09 10 11 12 13 14 15 16 17 18 19 20 21 22 23 24 25 2…" at bounding box center [1008, 310] width 29 height 26
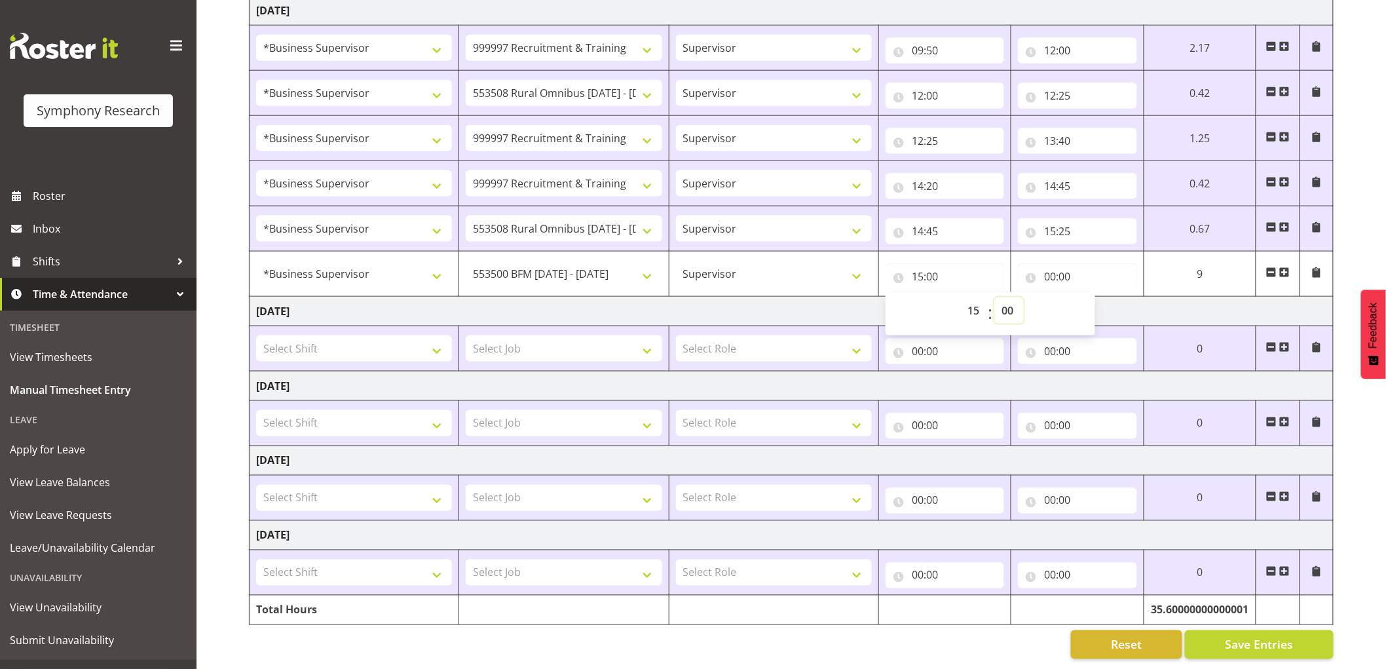
select select "25"
click at [994, 297] on select "00 01 02 03 04 05 06 07 08 09 10 11 12 13 14 15 16 17 18 19 20 21 22 23 24 25 2…" at bounding box center [1008, 310] width 29 height 26
type input "15:25"
click at [1055, 265] on input "00:00" at bounding box center [1077, 276] width 119 height 26
click at [1114, 297] on select "00 01 02 03 04 05 06 07 08 09 10 11 12 13 14 15 16 17 18 19 20 21 22 23" at bounding box center [1106, 310] width 29 height 26
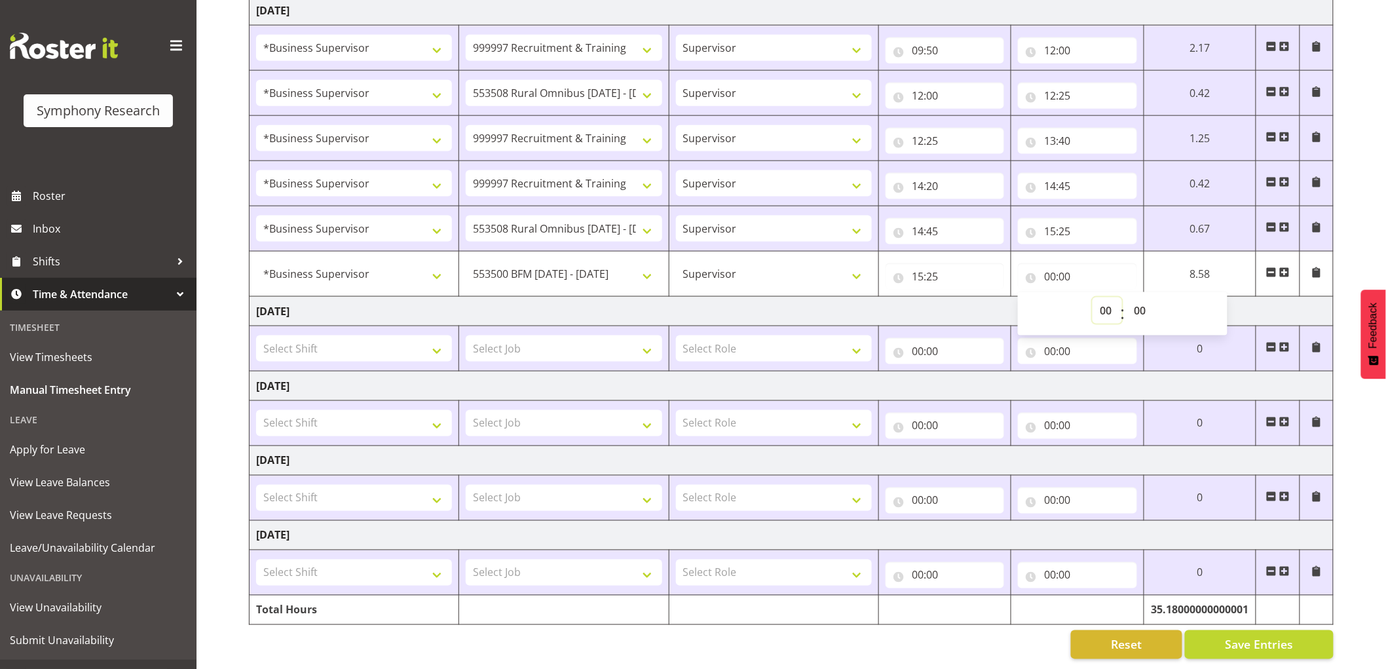
select select "15"
click at [1092, 297] on select "00 01 02 03 04 05 06 07 08 09 10 11 12 13 14 15 16 17 18 19 20 21 22 23" at bounding box center [1106, 310] width 29 height 26
type input "15:00"
click at [1137, 299] on select "00 01 02 03 04 05 06 07 08 09 10 11 12 13 14 15 16 17 18 19 20 21 22 23 24 25 2…" at bounding box center [1140, 310] width 29 height 26
select select "50"
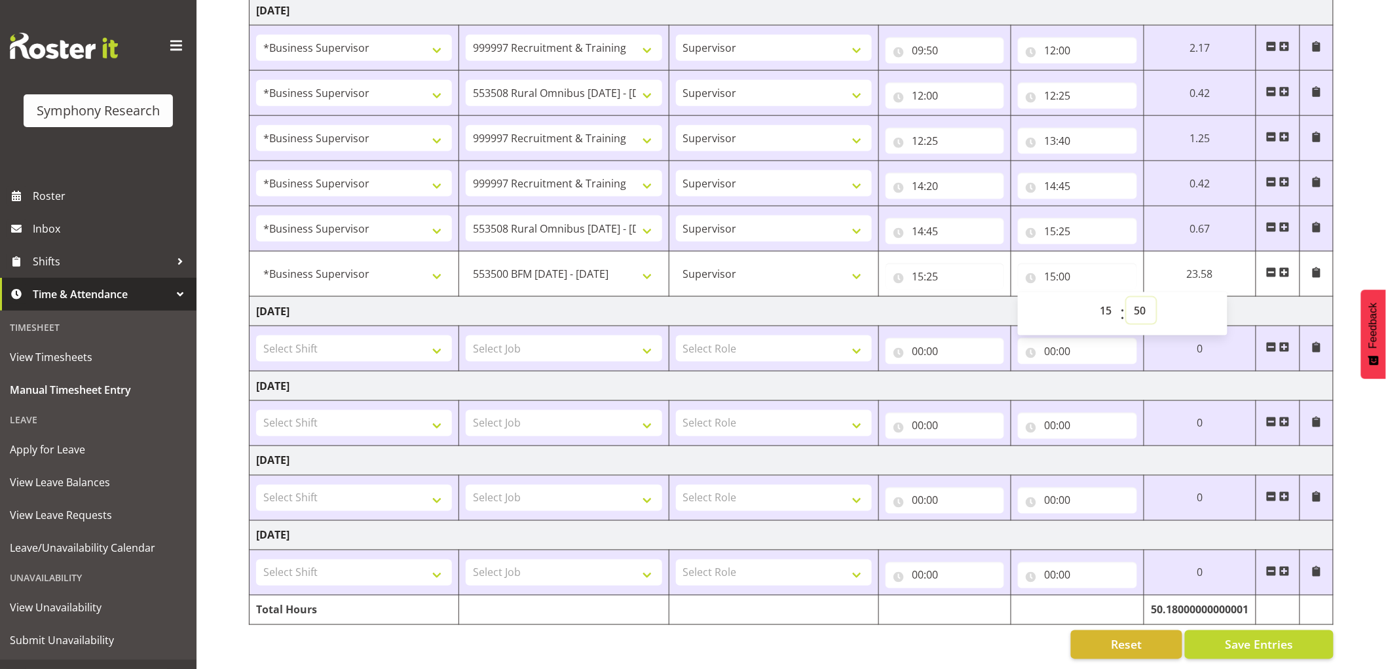
click at [1126, 297] on select "00 01 02 03 04 05 06 07 08 09 10 11 12 13 14 15 16 17 18 19 20 21 22 23 24 25 2…" at bounding box center [1140, 310] width 29 height 26
type input "15:50"
click at [1287, 267] on span at bounding box center [1284, 272] width 10 height 10
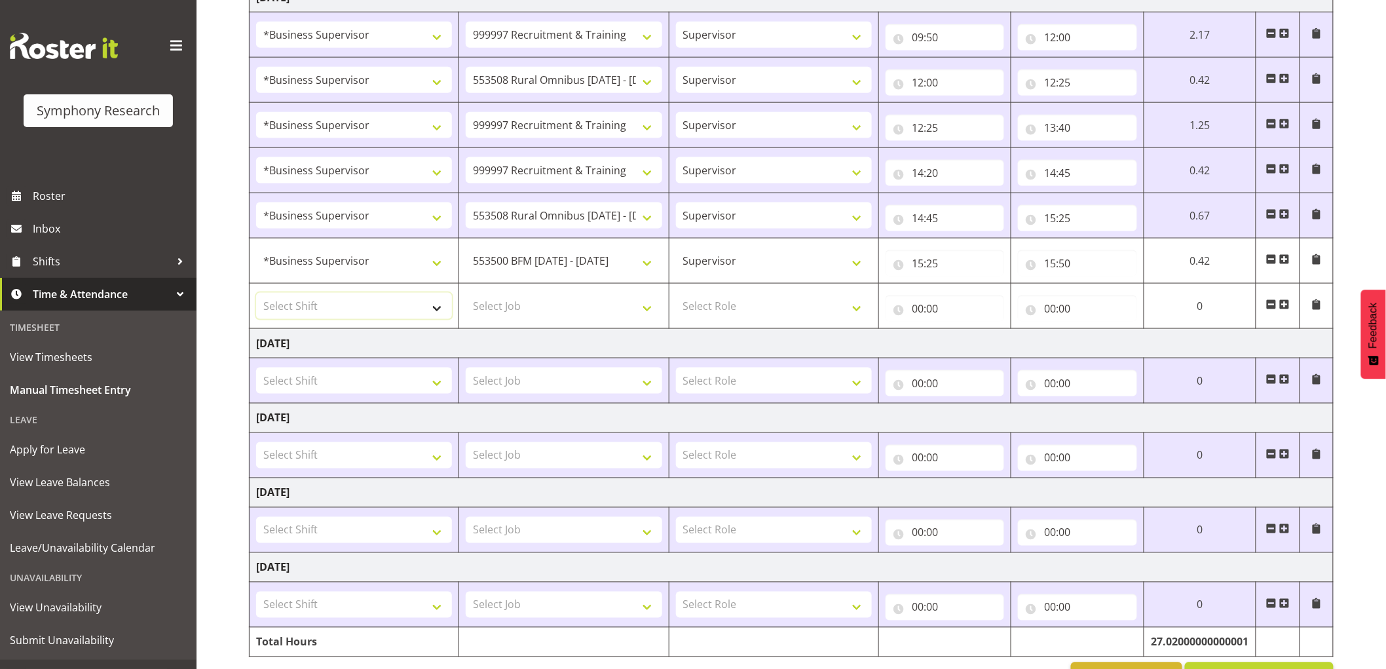
click at [323, 302] on select "Select Shift !!Project Briefing (Job to be assigned) !!Weekend Residential (Ros…" at bounding box center [354, 306] width 196 height 26
select select "1607"
click at [256, 293] on select "Select Shift !!Project Briefing (Job to be assigned) !!Weekend Residential (Ros…" at bounding box center [354, 306] width 196 height 26
click at [528, 310] on select "Select Job 550060 IF Admin 553492 World Poll Aus Wave 2 Main 2025 553493 World …" at bounding box center [564, 306] width 196 height 26
select select "743"
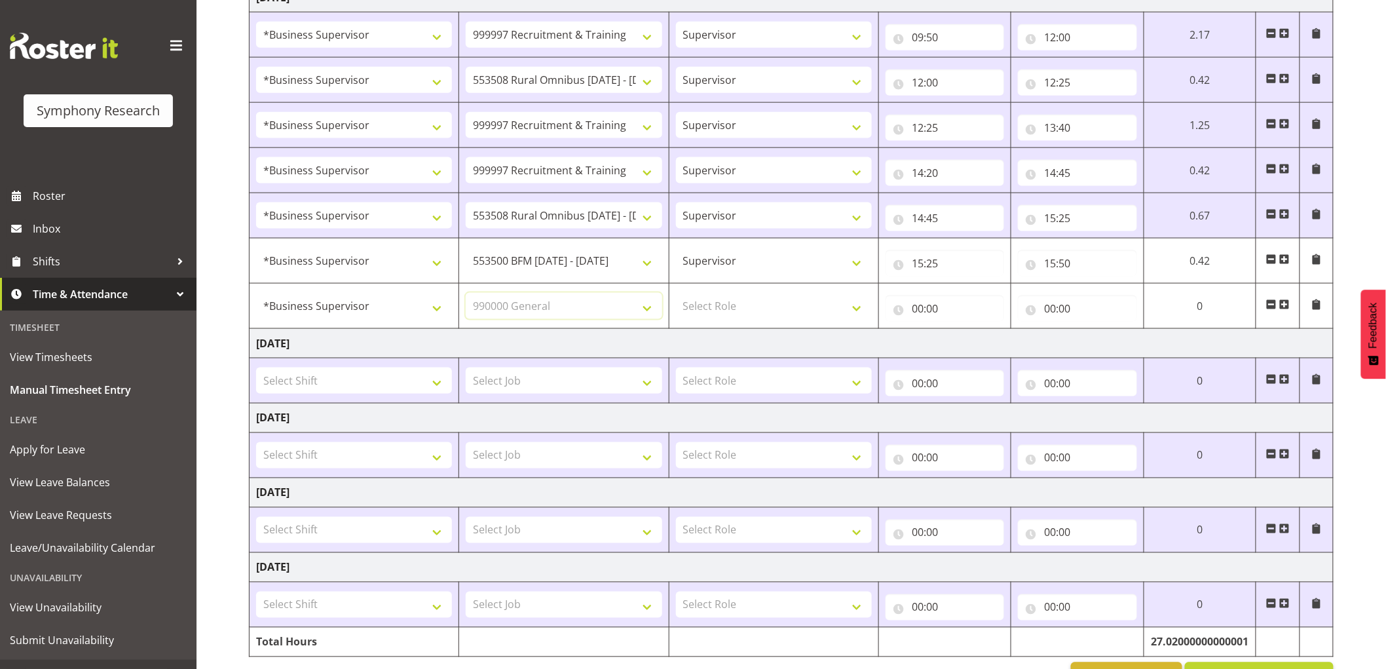
click at [466, 293] on select "Select Job 550060 IF Admin 553492 World Poll Aus Wave 2 Main 2025 553493 World …" at bounding box center [564, 306] width 196 height 26
drag, startPoint x: 758, startPoint y: 301, endPoint x: 758, endPoint y: 318, distance: 17.0
click at [758, 302] on select "Select Role Supervisor Interviewing Briefing" at bounding box center [774, 306] width 196 height 26
select select "45"
click at [676, 293] on select "Select Role Supervisor Interviewing Briefing" at bounding box center [774, 306] width 196 height 26
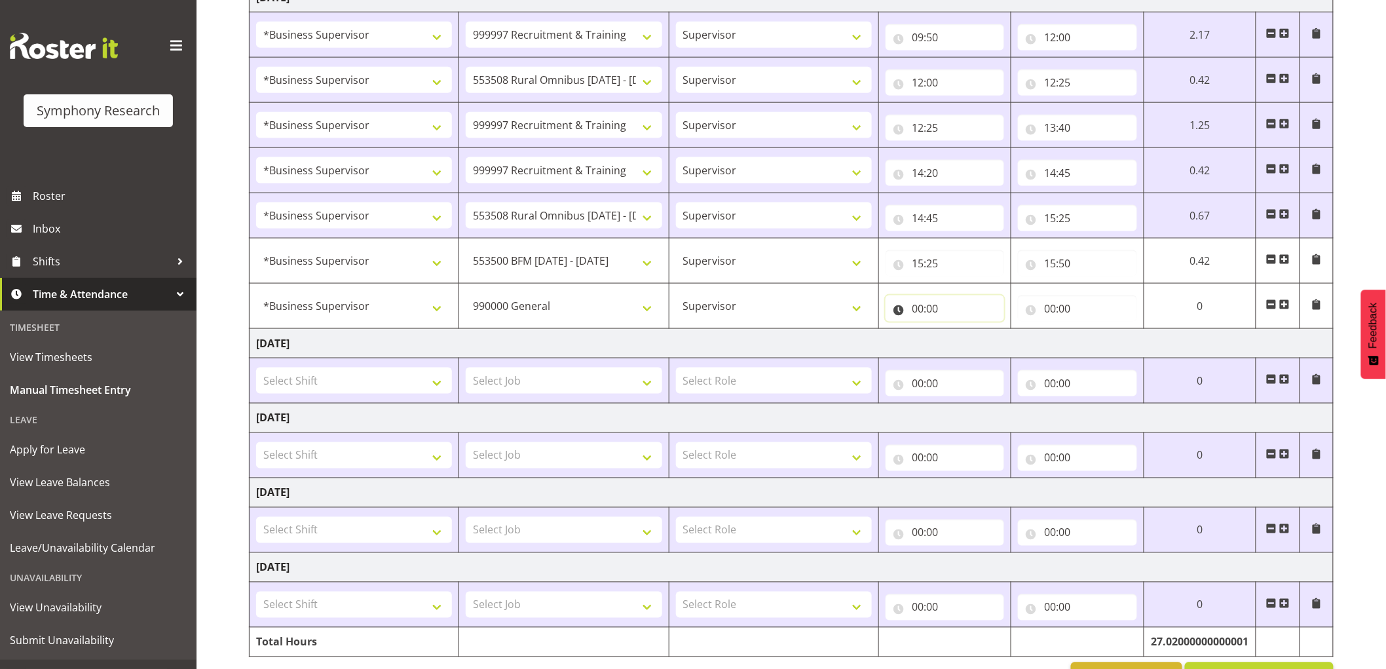
click at [935, 301] on input "00:00" at bounding box center [944, 308] width 119 height 26
click at [982, 343] on select "00 01 02 03 04 05 06 07 08 09 10 11 12 13 14 15 16 17 18 19 20 21 22 23" at bounding box center [974, 342] width 29 height 26
select select "15"
click at [960, 330] on select "00 01 02 03 04 05 06 07 08 09 10 11 12 13 14 15 16 17 18 19 20 21 22 23" at bounding box center [974, 342] width 29 height 26
type input "15:00"
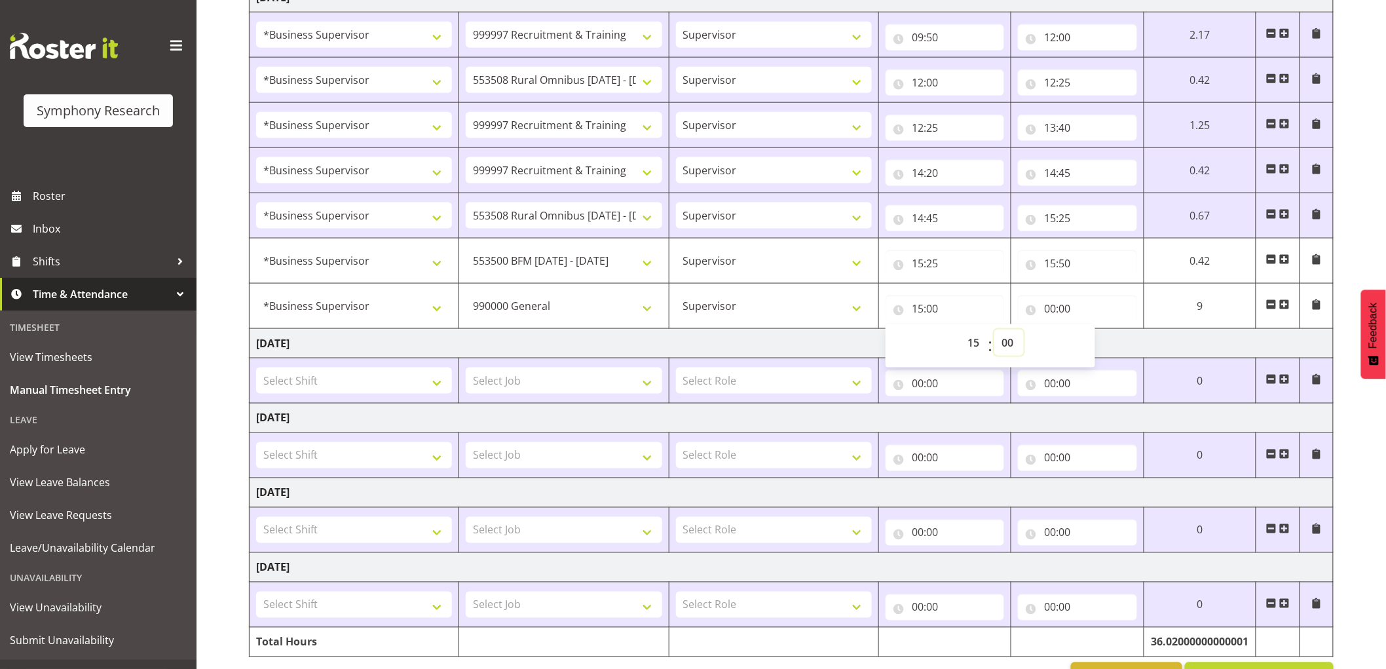
drag, startPoint x: 1006, startPoint y: 347, endPoint x: 999, endPoint y: 360, distance: 14.9
click at [1006, 350] on select "00 01 02 03 04 05 06 07 08 09 10 11 12 13 14 15 16 17 18 19 20 21 22 23 24 25 2…" at bounding box center [1008, 342] width 29 height 26
select select "50"
click at [994, 330] on select "00 01 02 03 04 05 06 07 08 09 10 11 12 13 14 15 16 17 18 19 20 21 22 23 24 25 2…" at bounding box center [1008, 342] width 29 height 26
type input "15:50"
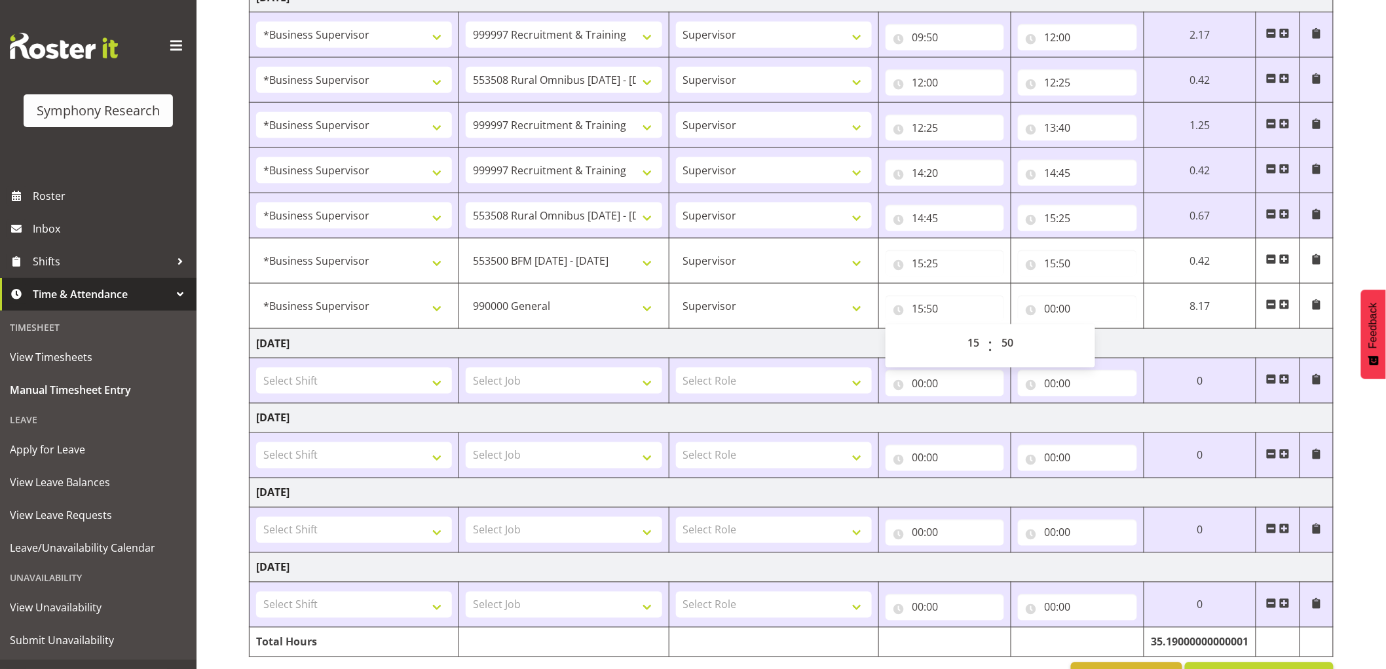
click at [803, 360] on td "Select Role Supervisor Interviewing Briefing" at bounding box center [774, 380] width 210 height 45
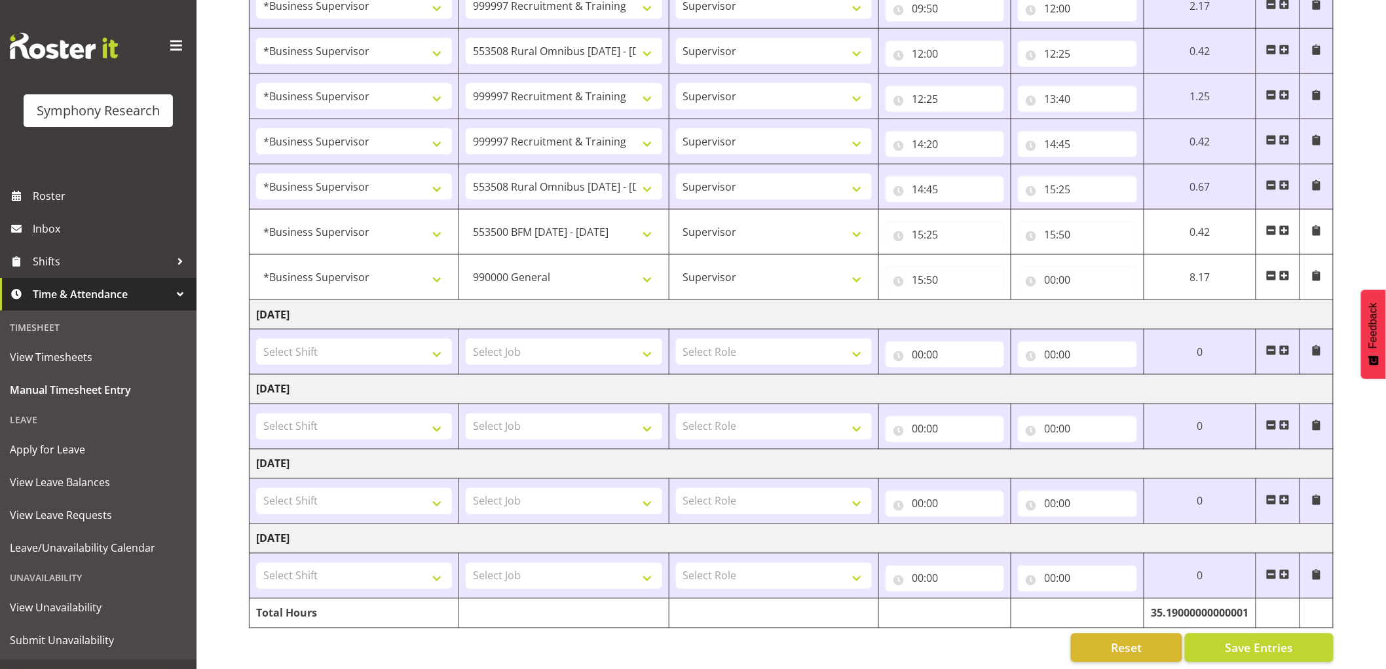
scroll to position [690, 0]
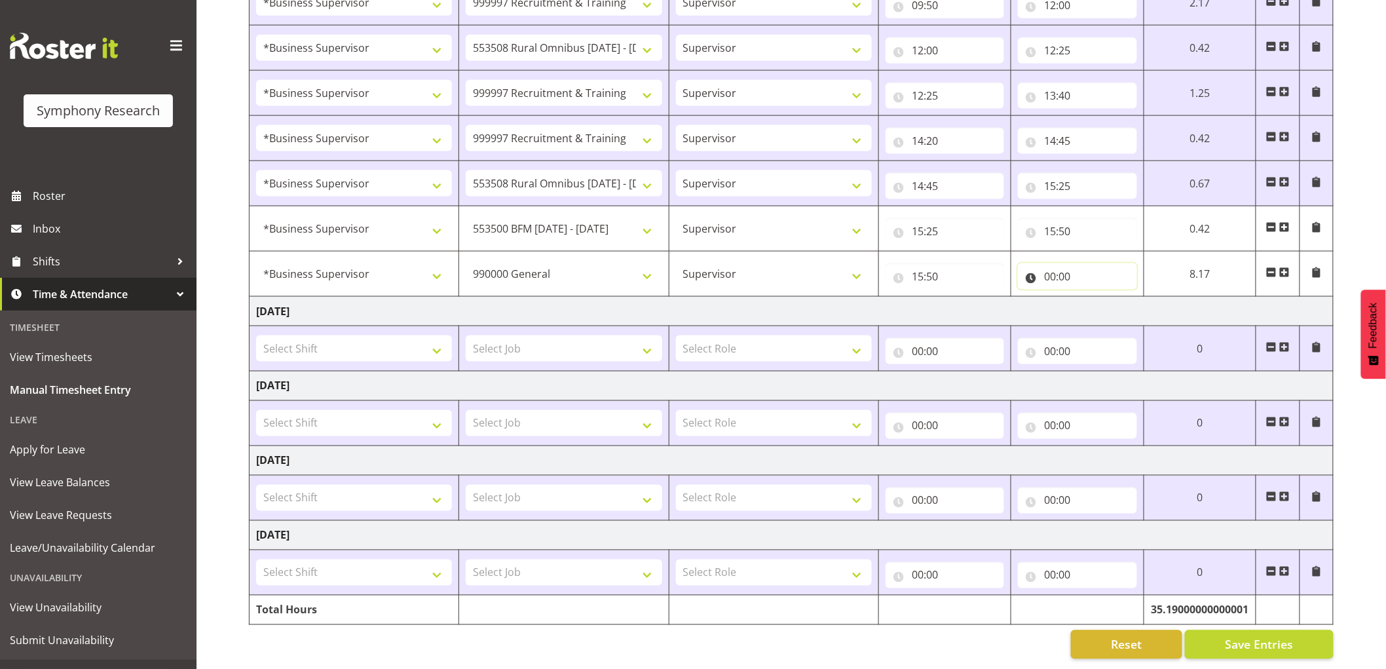
click at [1054, 263] on input "00:00" at bounding box center [1077, 276] width 119 height 26
drag, startPoint x: 1102, startPoint y: 303, endPoint x: 1107, endPoint y: 316, distance: 13.3
click at [1102, 303] on select "00 01 02 03 04 05 06 07 08 09 10 11 12 13 14 15 16 17 18 19 20 21 22 23" at bounding box center [1106, 310] width 29 height 26
select select "16"
click at [1092, 297] on select "00 01 02 03 04 05 06 07 08 09 10 11 12 13 14 15 16 17 18 19 20 21 22 23" at bounding box center [1106, 310] width 29 height 26
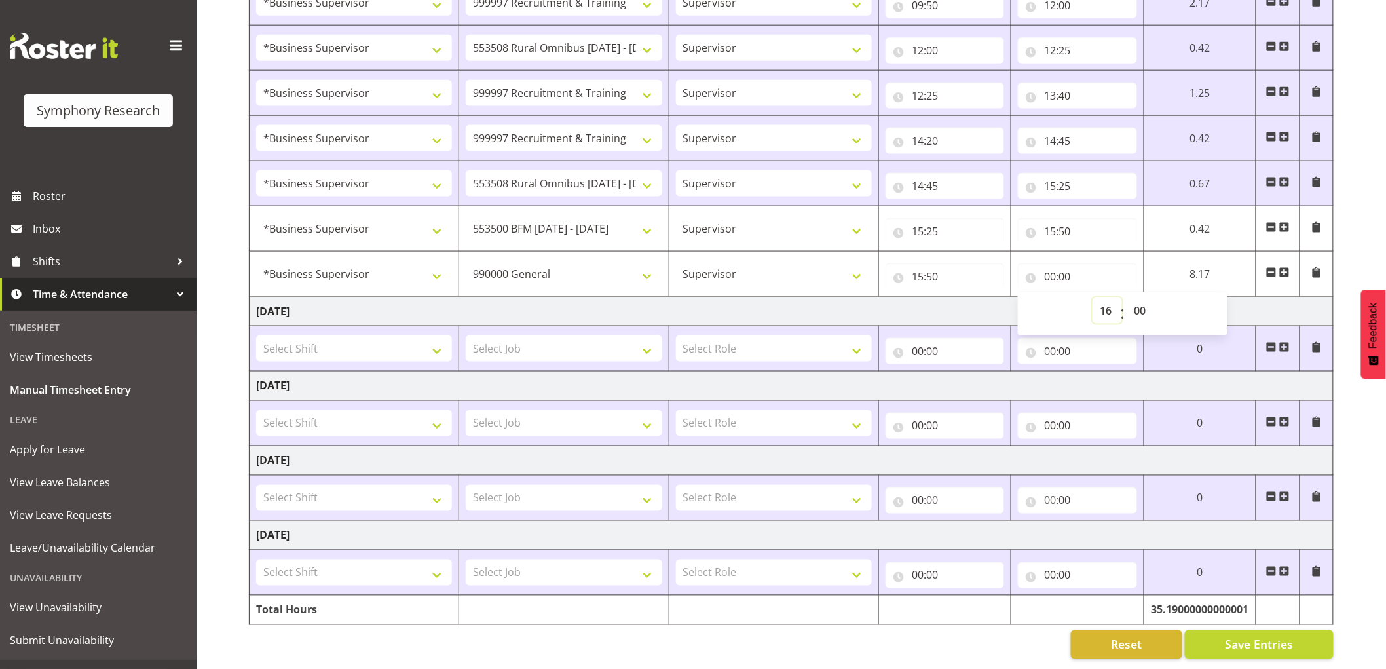
type input "16:00"
drag, startPoint x: 1145, startPoint y: 299, endPoint x: 1137, endPoint y: 302, distance: 8.5
click at [1145, 299] on select "00 01 02 03 04 05 06 07 08 09 10 11 12 13 14 15 16 17 18 19 20 21 22 23 24 25 2…" at bounding box center [1136, 310] width 29 height 26
select select "30"
click at [1122, 297] on select "00 01 02 03 04 05 06 07 08 09 10 11 12 13 14 15 16 17 18 19 20 21 22 23 24 25 2…" at bounding box center [1136, 310] width 29 height 26
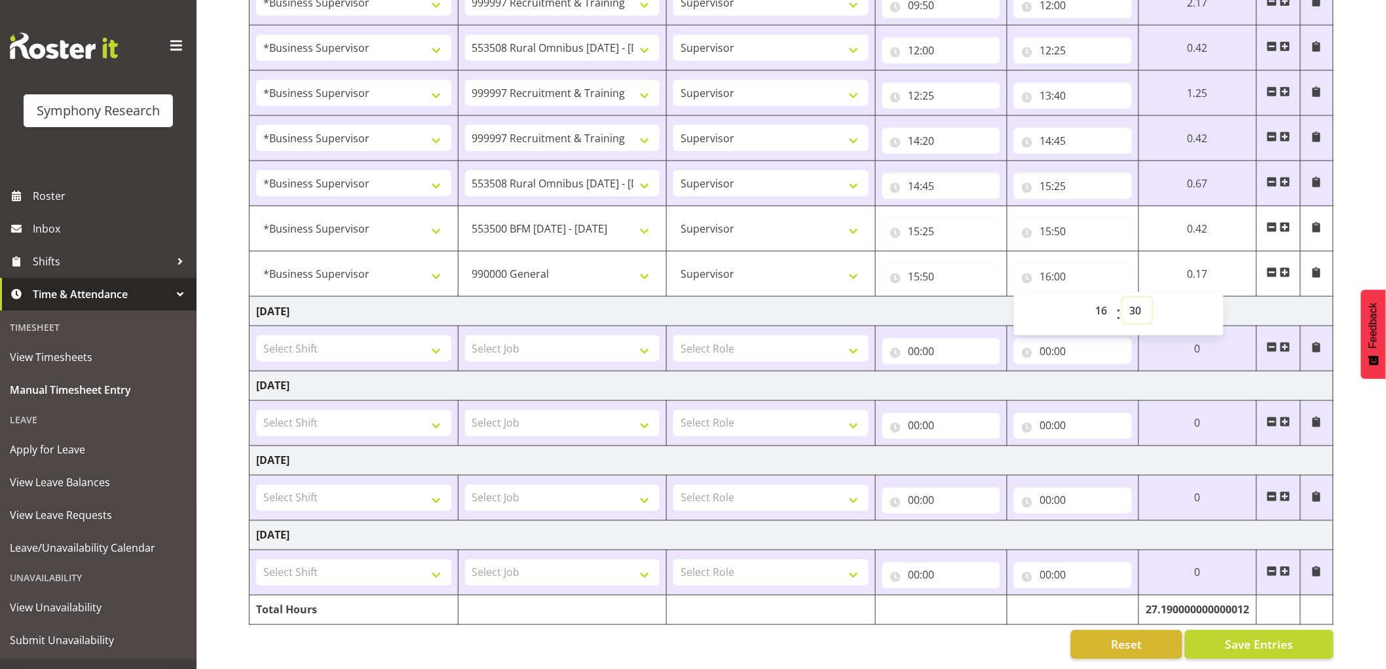
type input "16:30"
click at [1264, 636] on span "Save Entries" at bounding box center [1258, 644] width 68 height 17
